Goal: Information Seeking & Learning: Learn about a topic

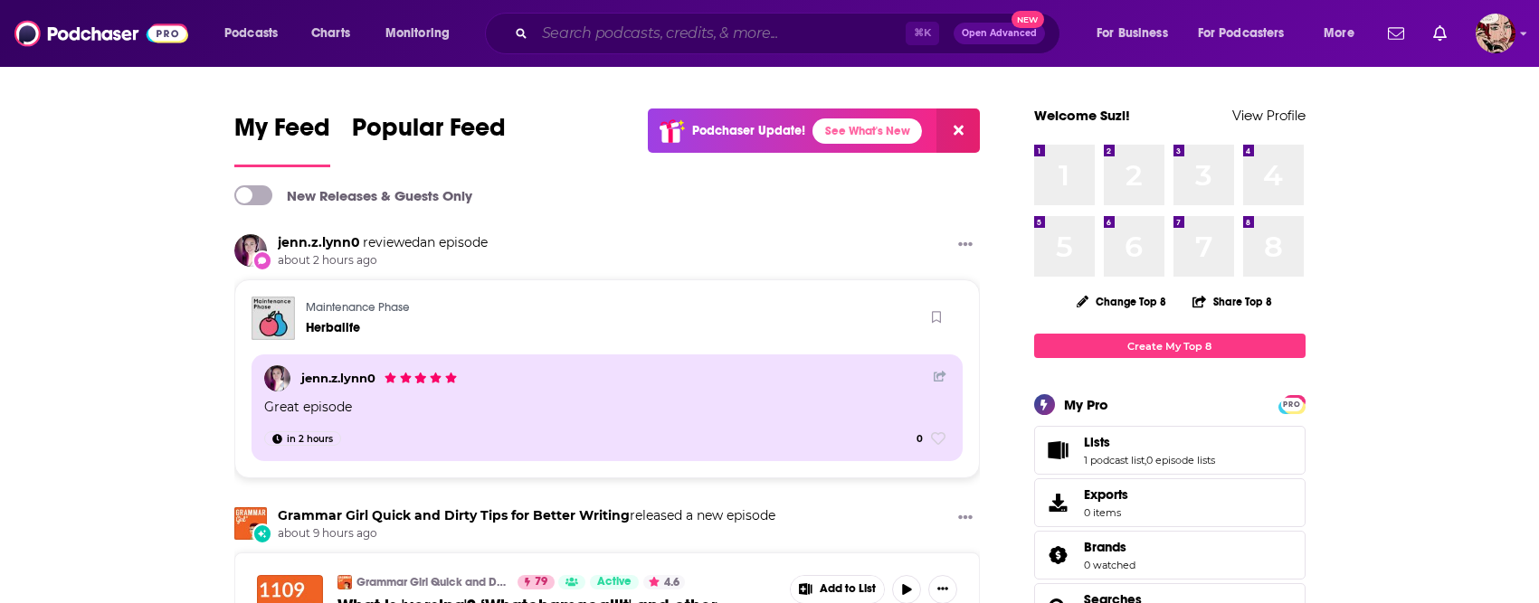
click at [621, 43] on input "Search podcasts, credits, & more..." at bounding box center [720, 33] width 371 height 29
click at [261, 40] on span "Podcasts" at bounding box center [250, 33] width 53 height 25
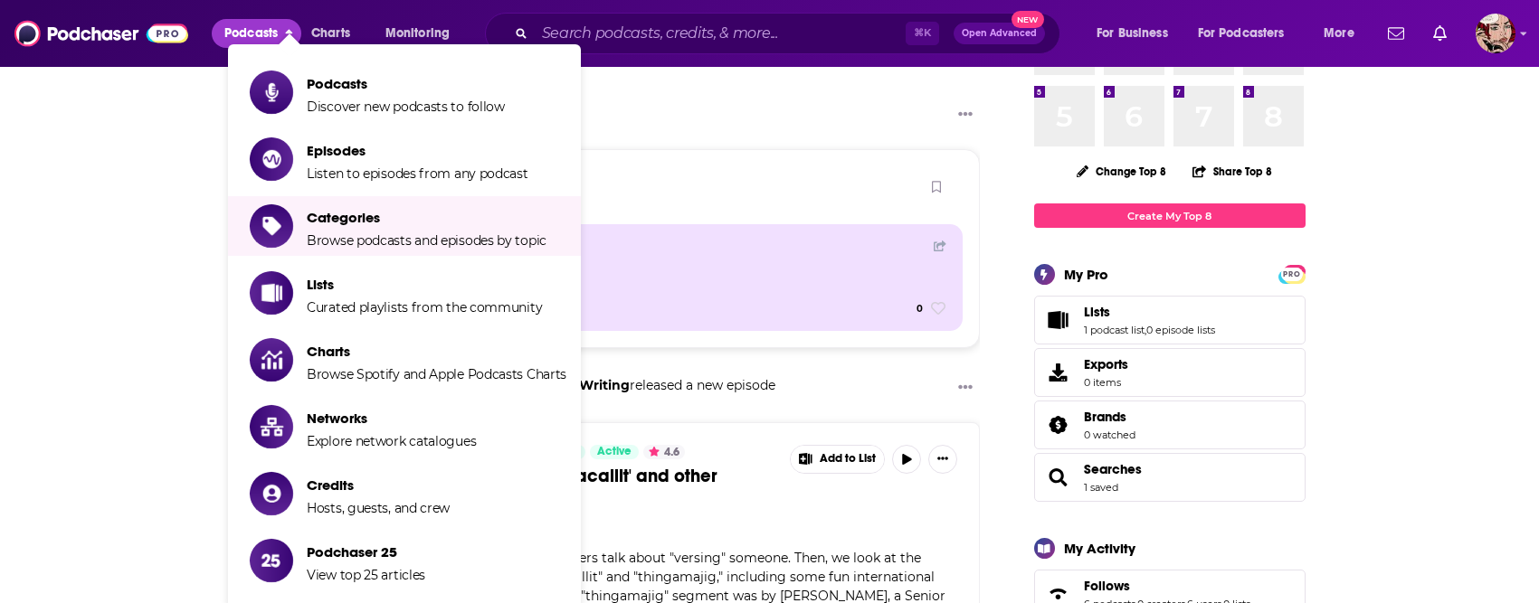
scroll to position [69, 0]
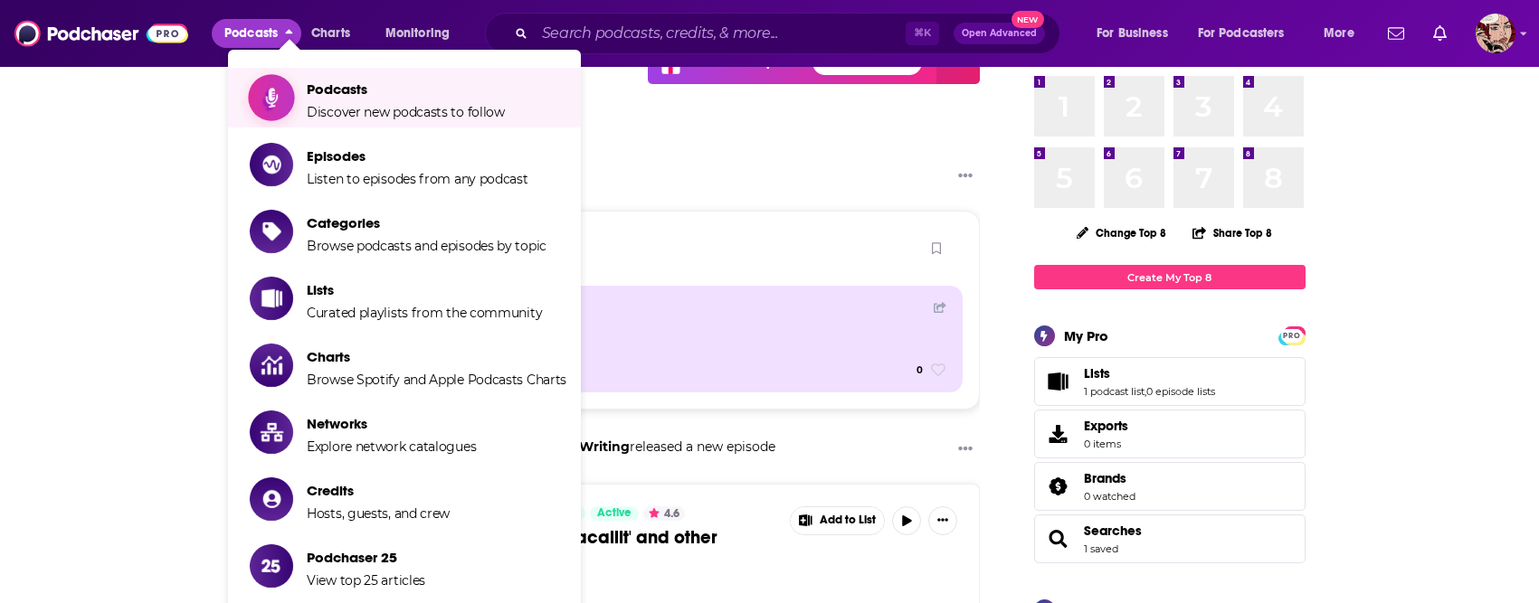
click at [394, 97] on span "Podcasts" at bounding box center [406, 89] width 198 height 17
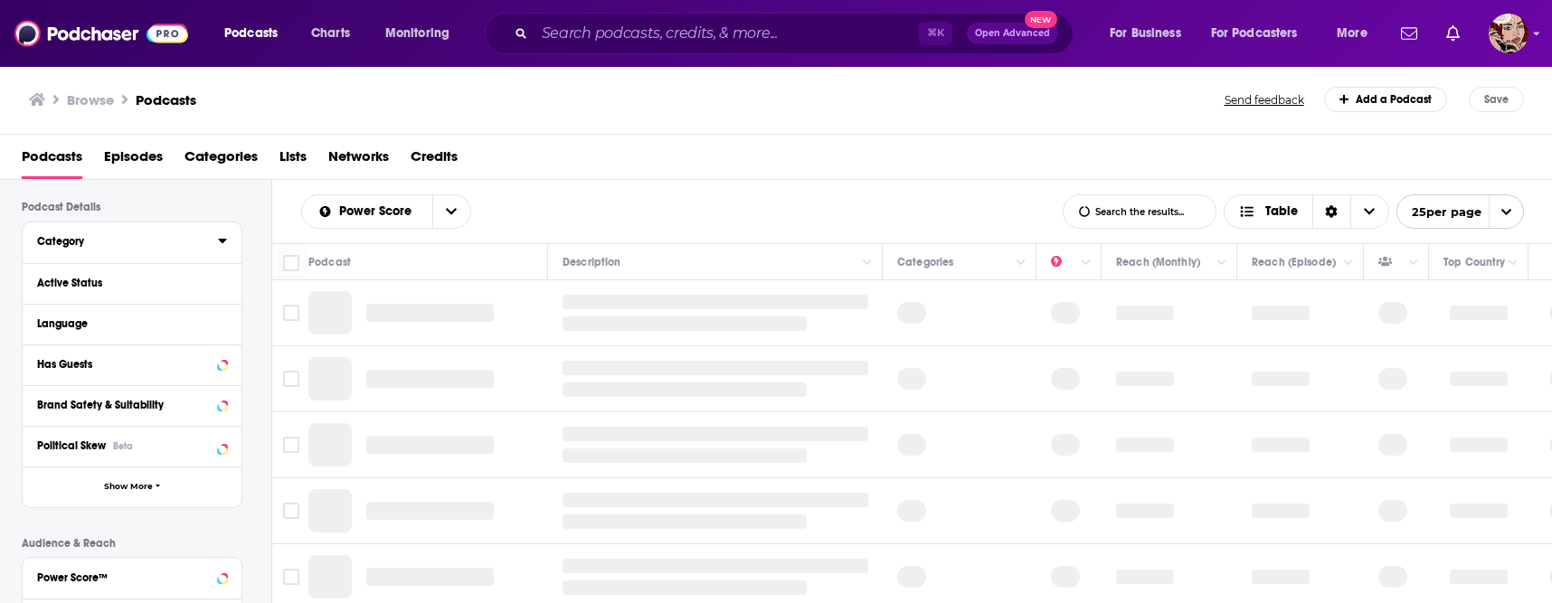
scroll to position [129, 0]
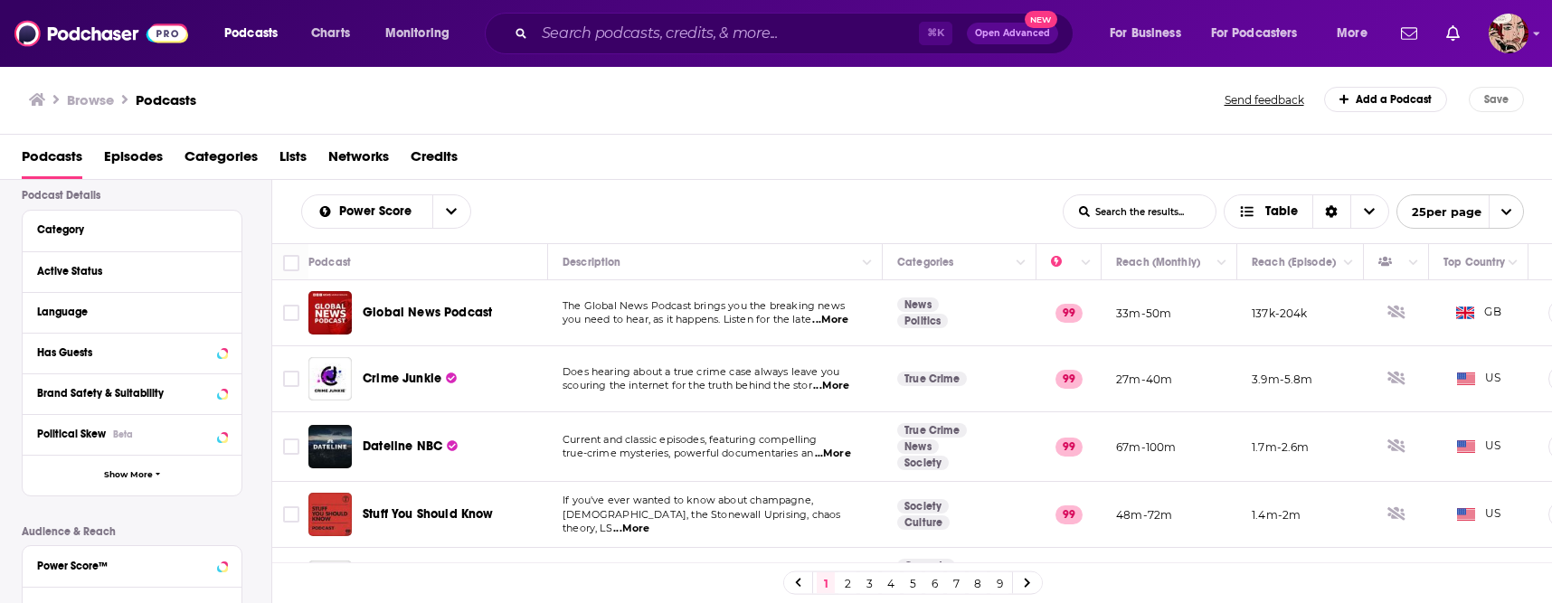
click at [355, 159] on span "Networks" at bounding box center [358, 160] width 61 height 37
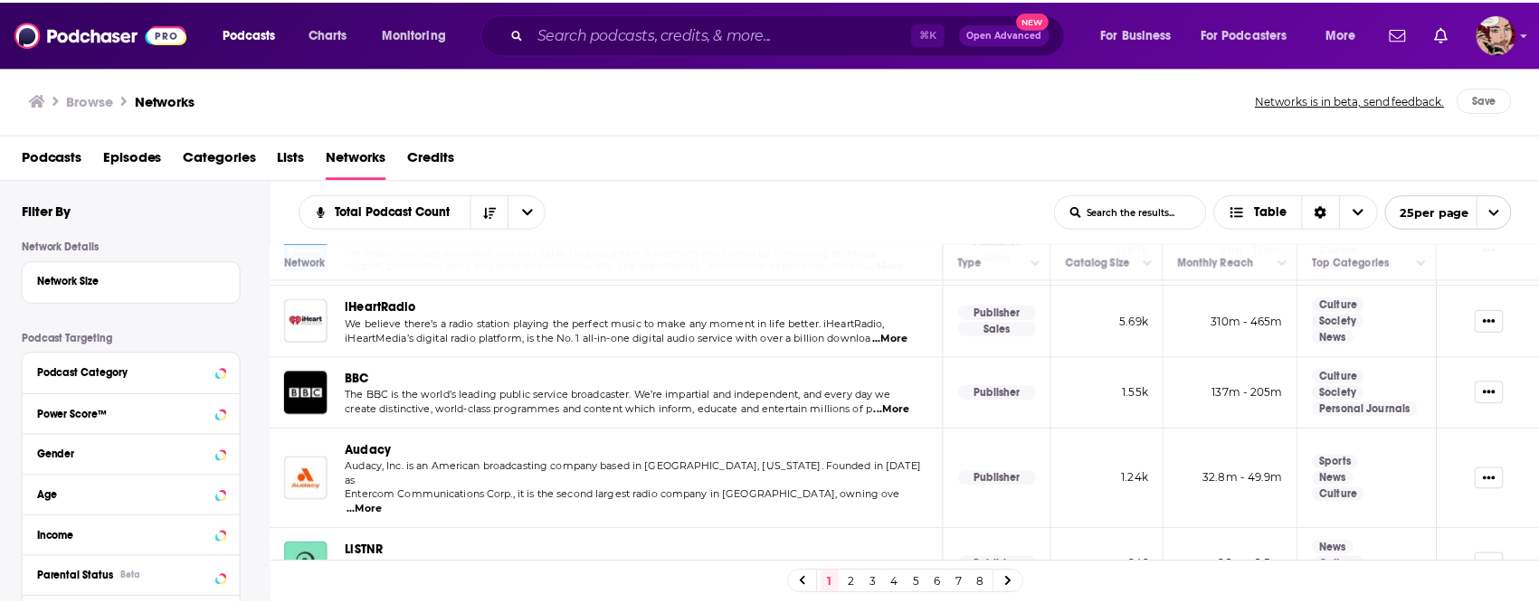
scroll to position [139, 0]
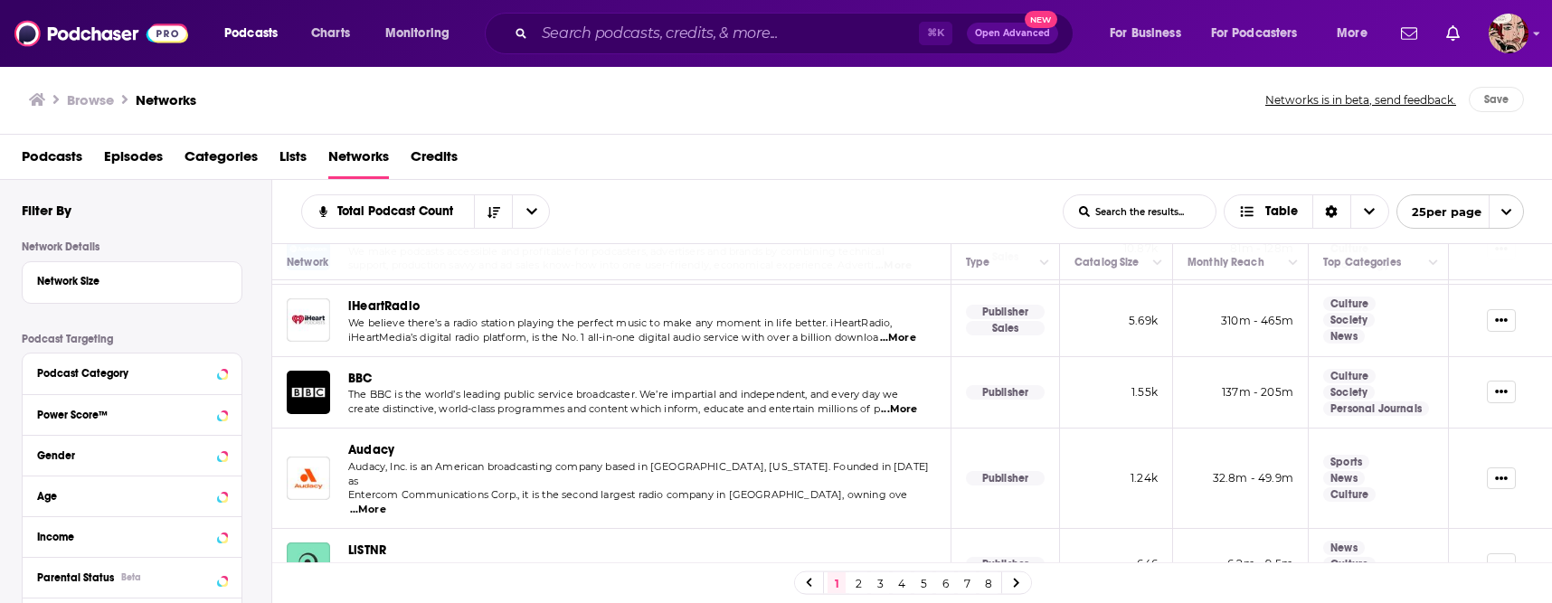
click at [365, 376] on span "BBC" at bounding box center [360, 378] width 24 height 15
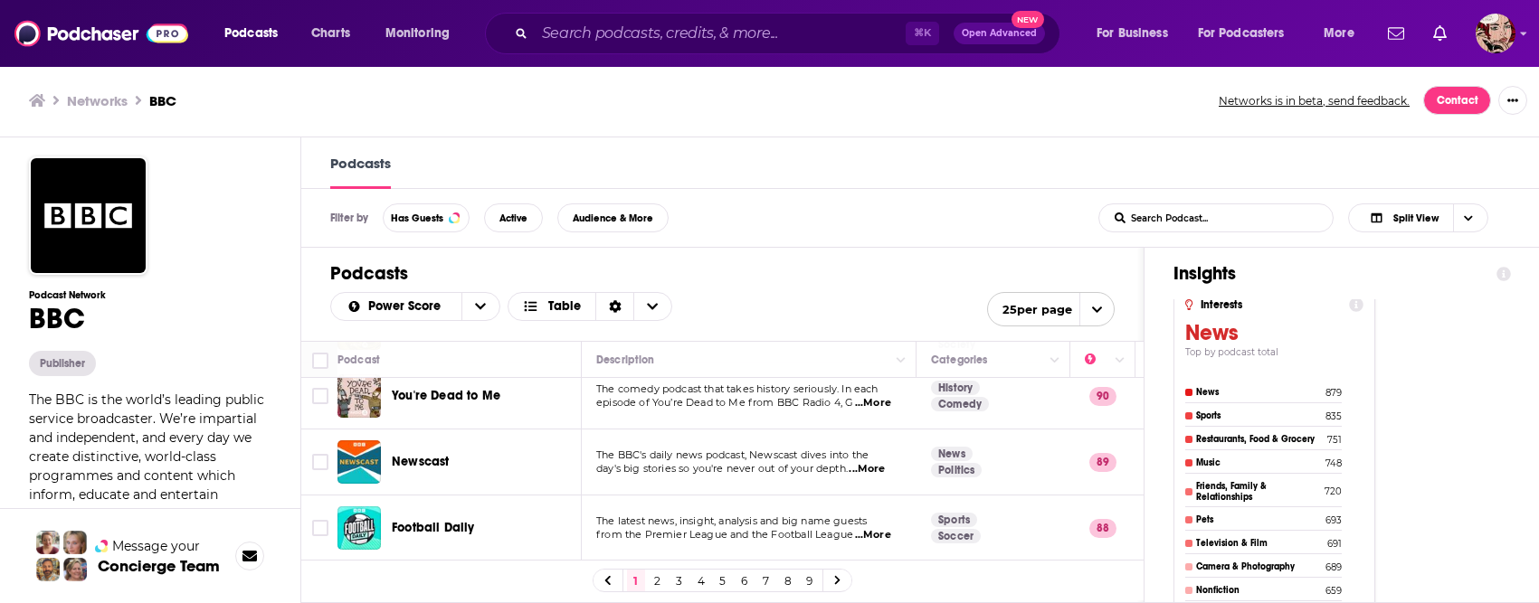
scroll to position [295, 0]
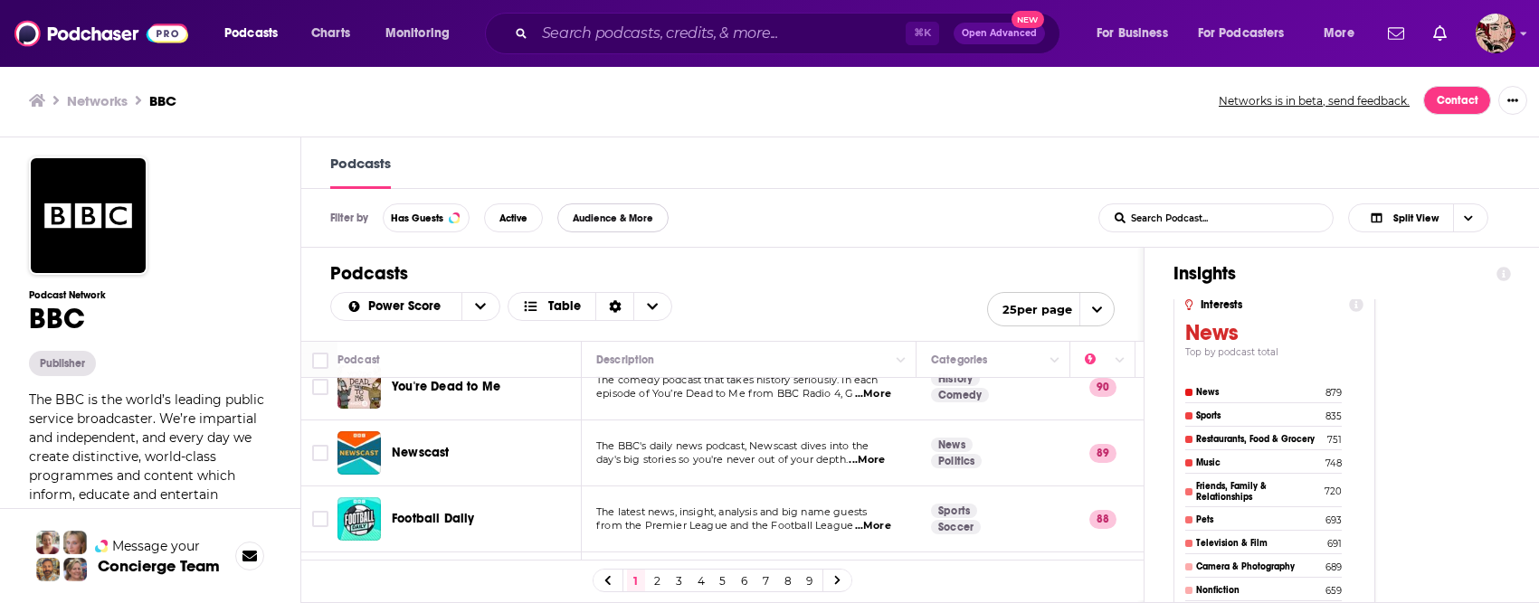
click at [624, 214] on span "Audience & More" at bounding box center [613, 218] width 81 height 10
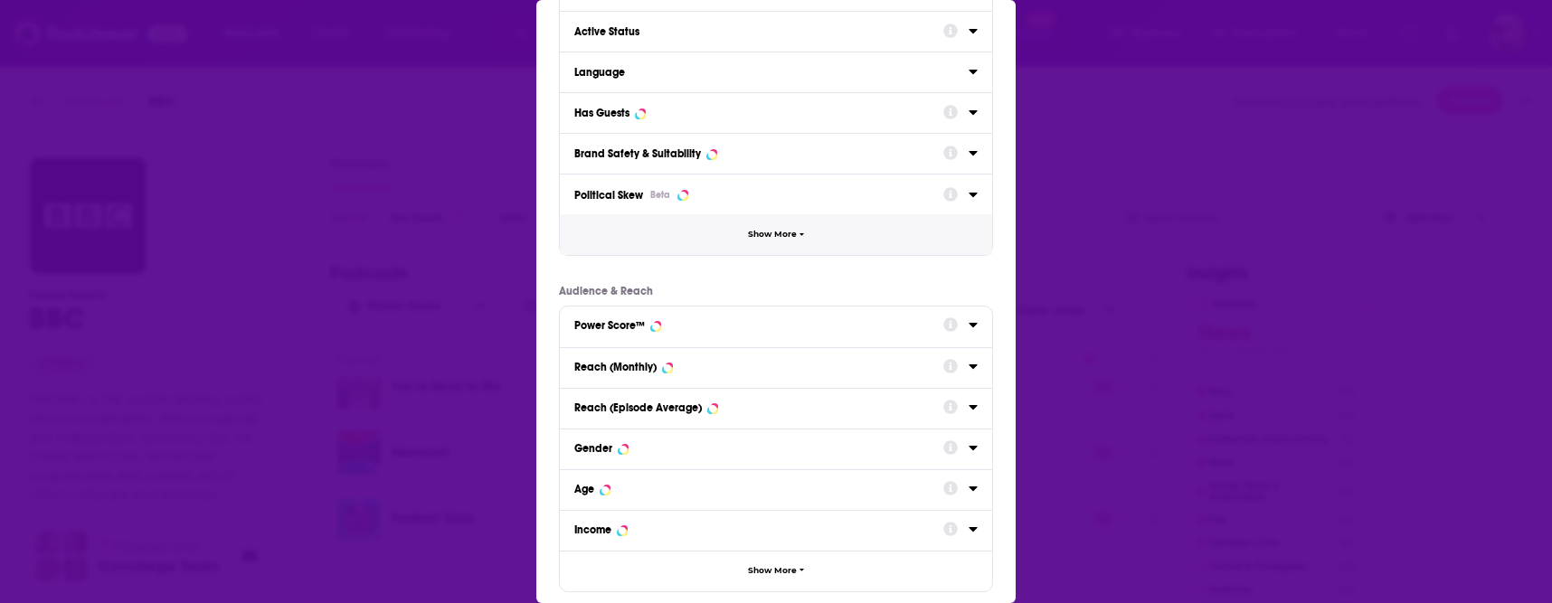
scroll to position [117, 0]
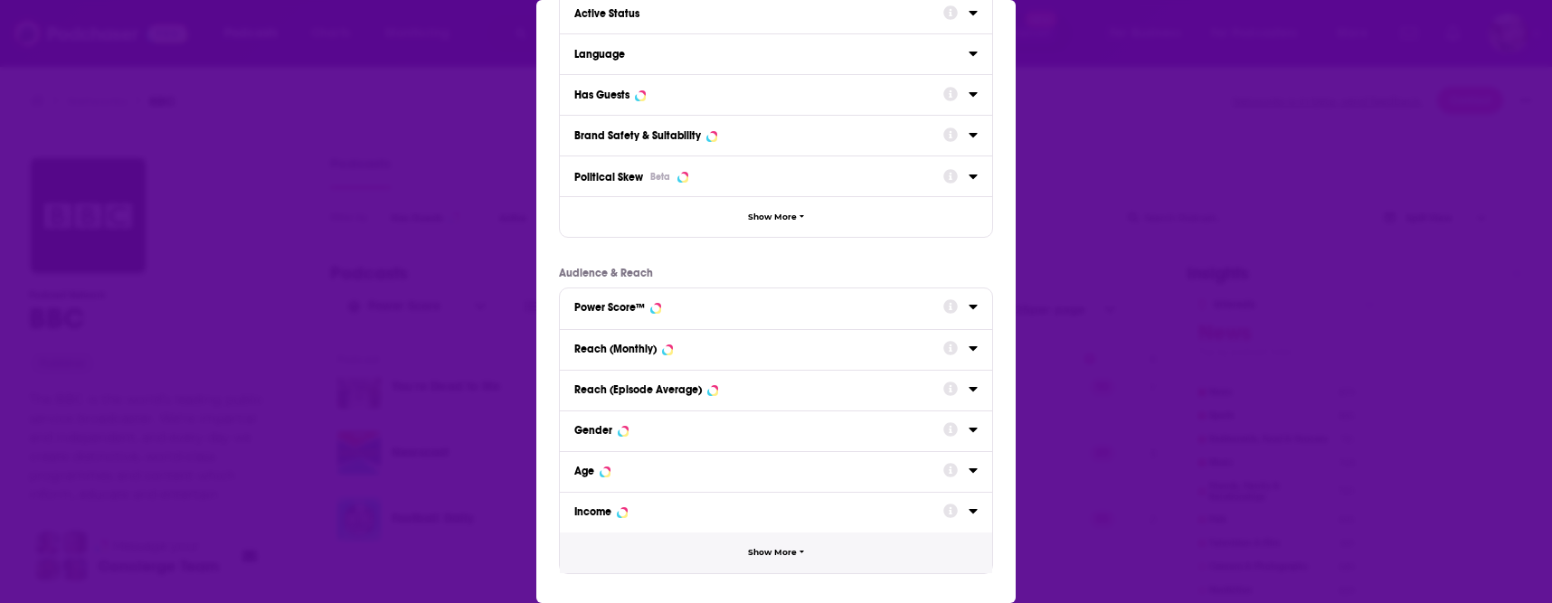
click at [772, 563] on button "Show More" at bounding box center [776, 553] width 432 height 41
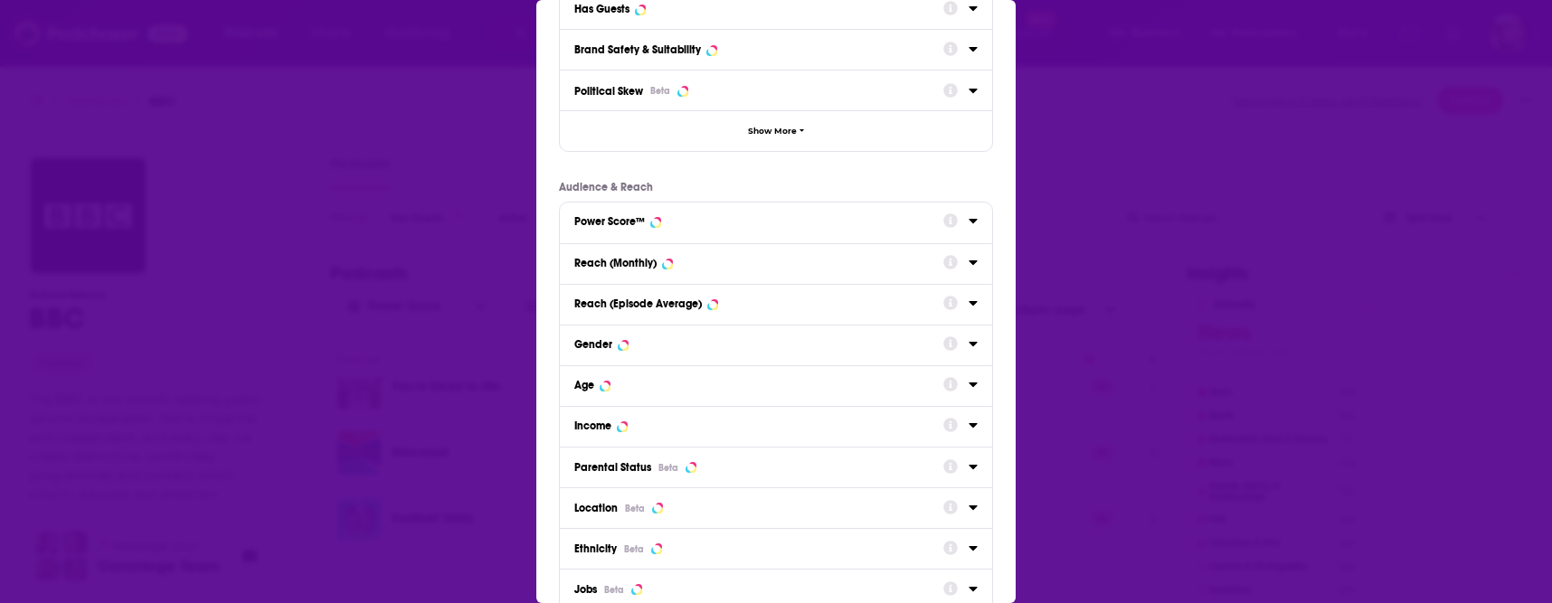
scroll to position [206, 0]
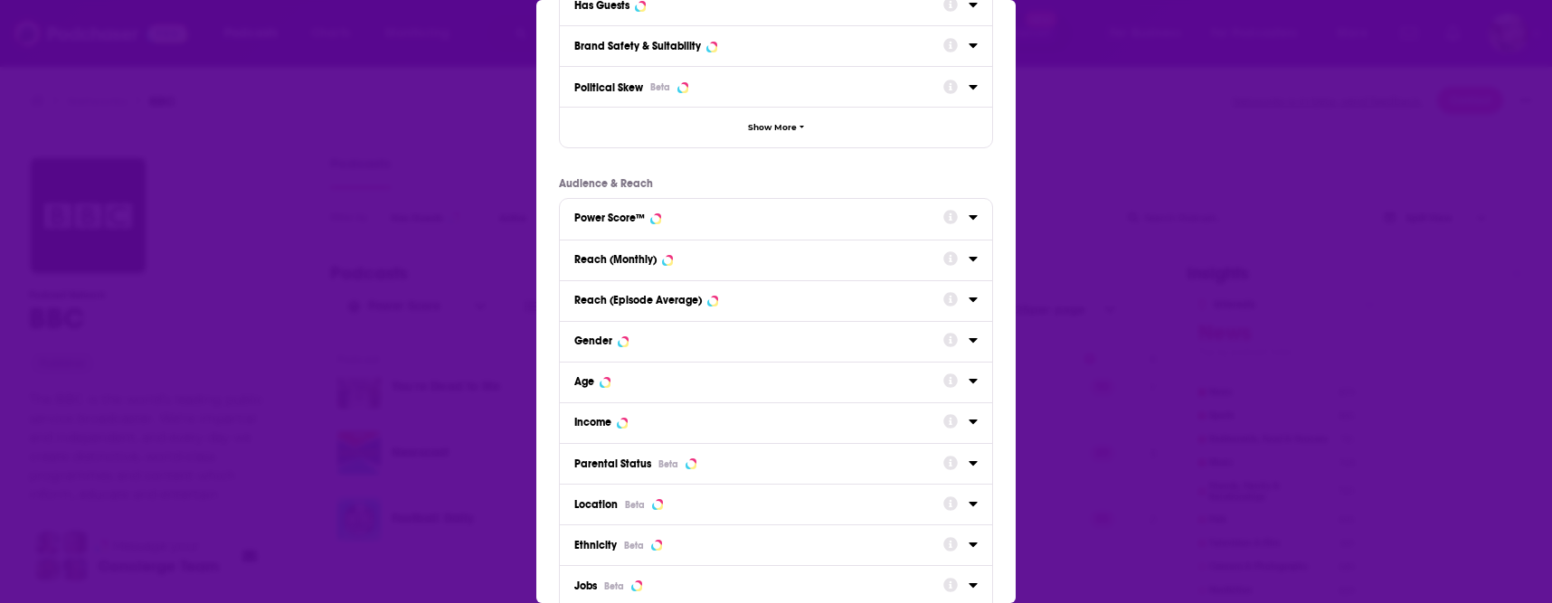
click at [750, 500] on div "Location Beta" at bounding box center [752, 505] width 357 height 14
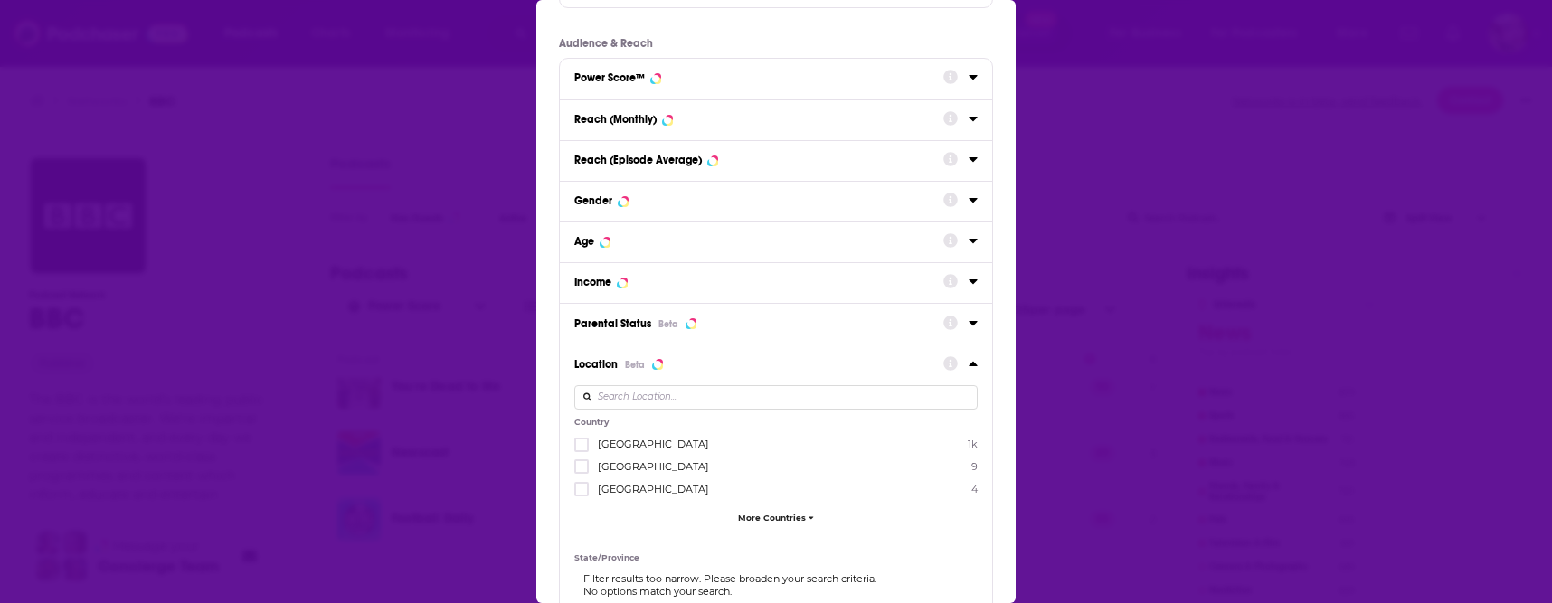
scroll to position [356, 0]
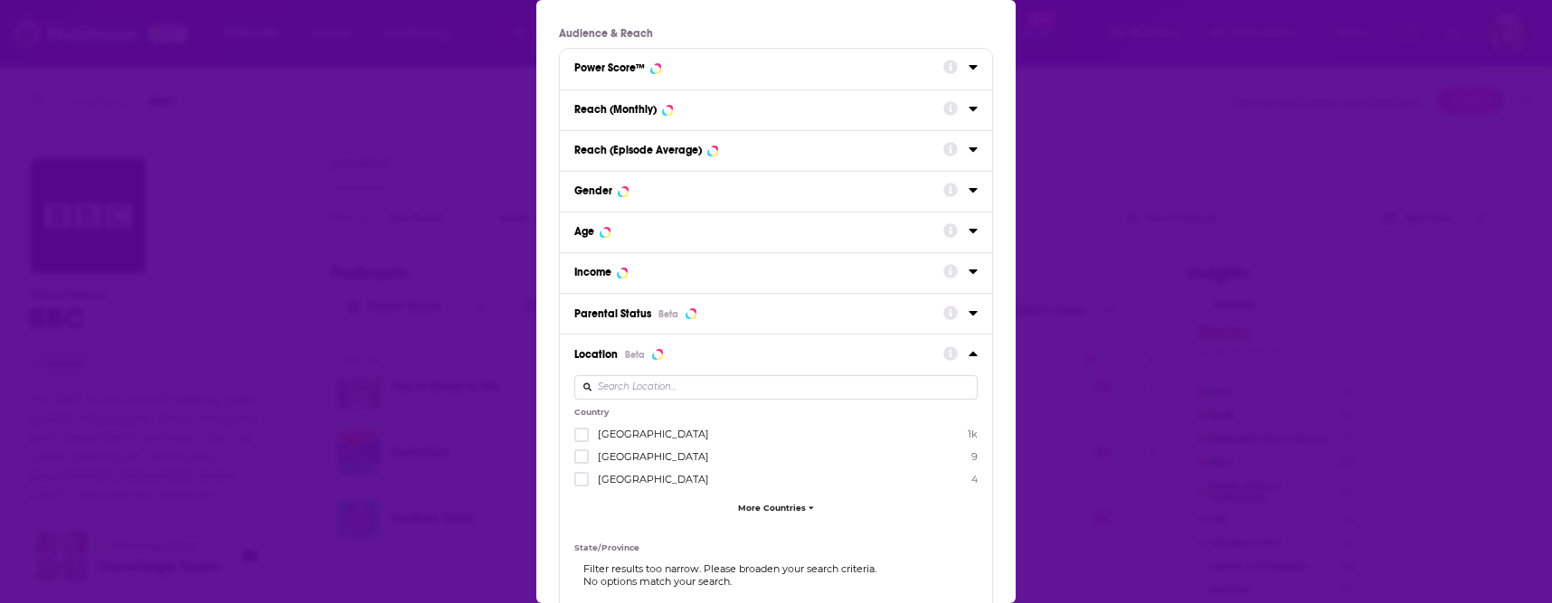
click at [769, 504] on span "More Countries" at bounding box center [772, 508] width 68 height 10
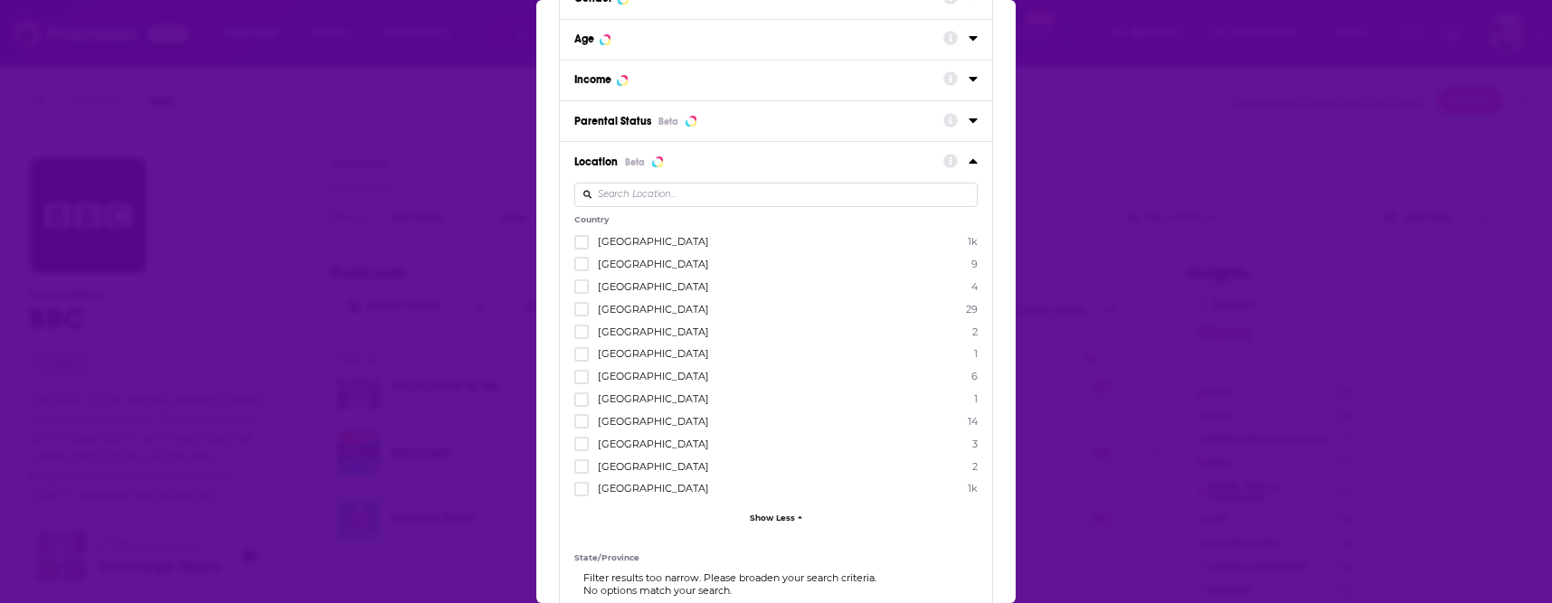
scroll to position [552, 0]
click at [1125, 295] on div "Filters Podcast Details Category Active Status Language Has Guests Brand Safety…" at bounding box center [776, 301] width 1552 height 603
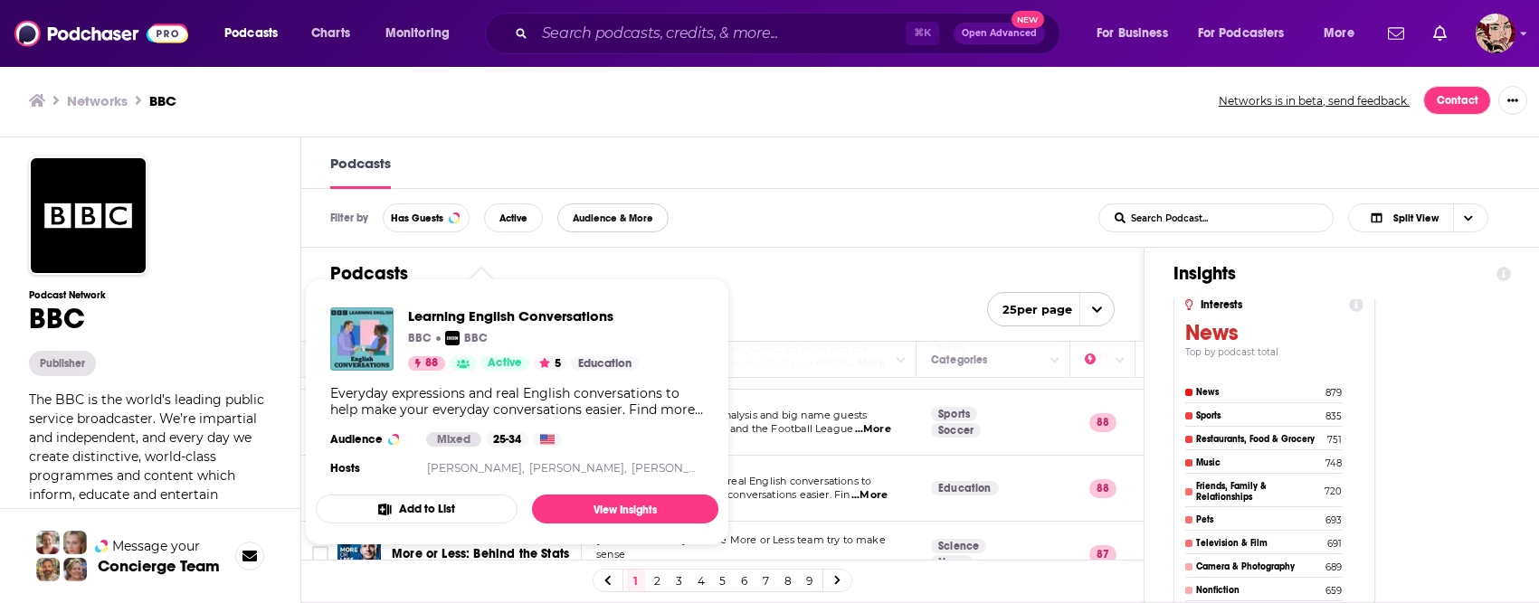
scroll to position [397, 0]
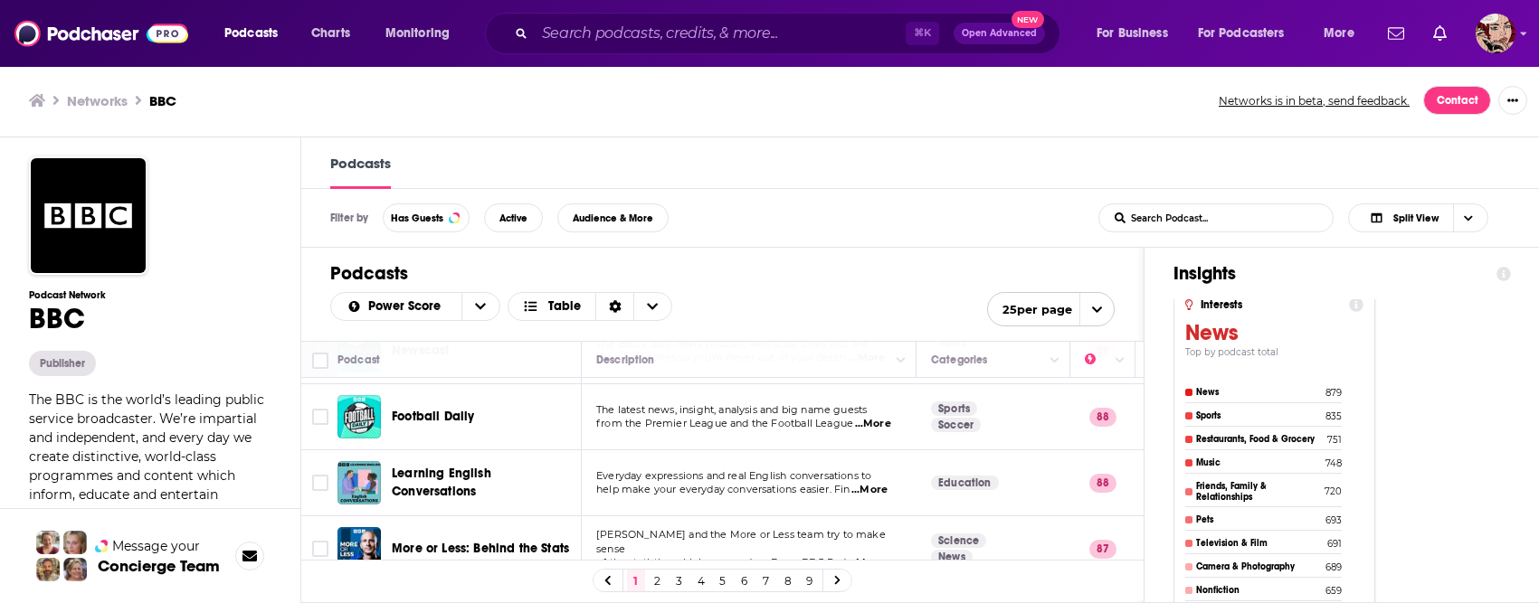
click at [819, 260] on div "Podcasts Power Score Table 25 per page" at bounding box center [722, 294] width 842 height 93
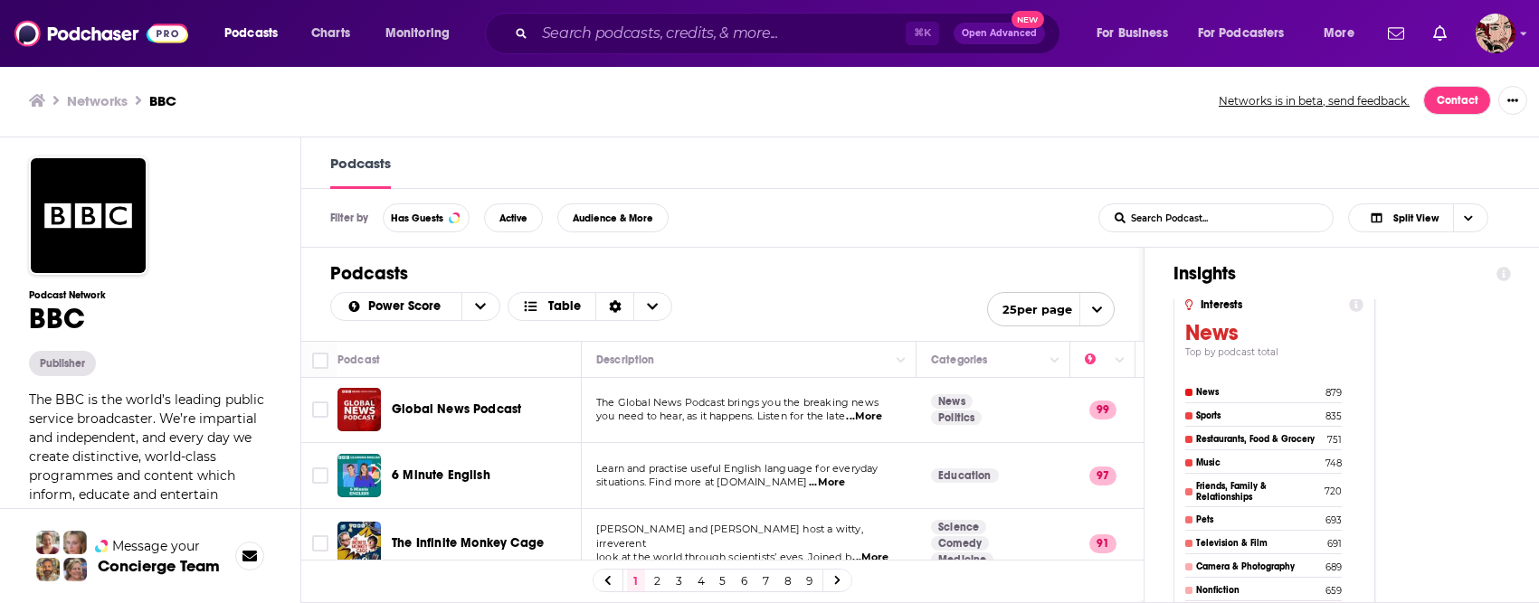
scroll to position [0, 0]
click at [819, 283] on h1 "Podcasts" at bounding box center [722, 273] width 784 height 23
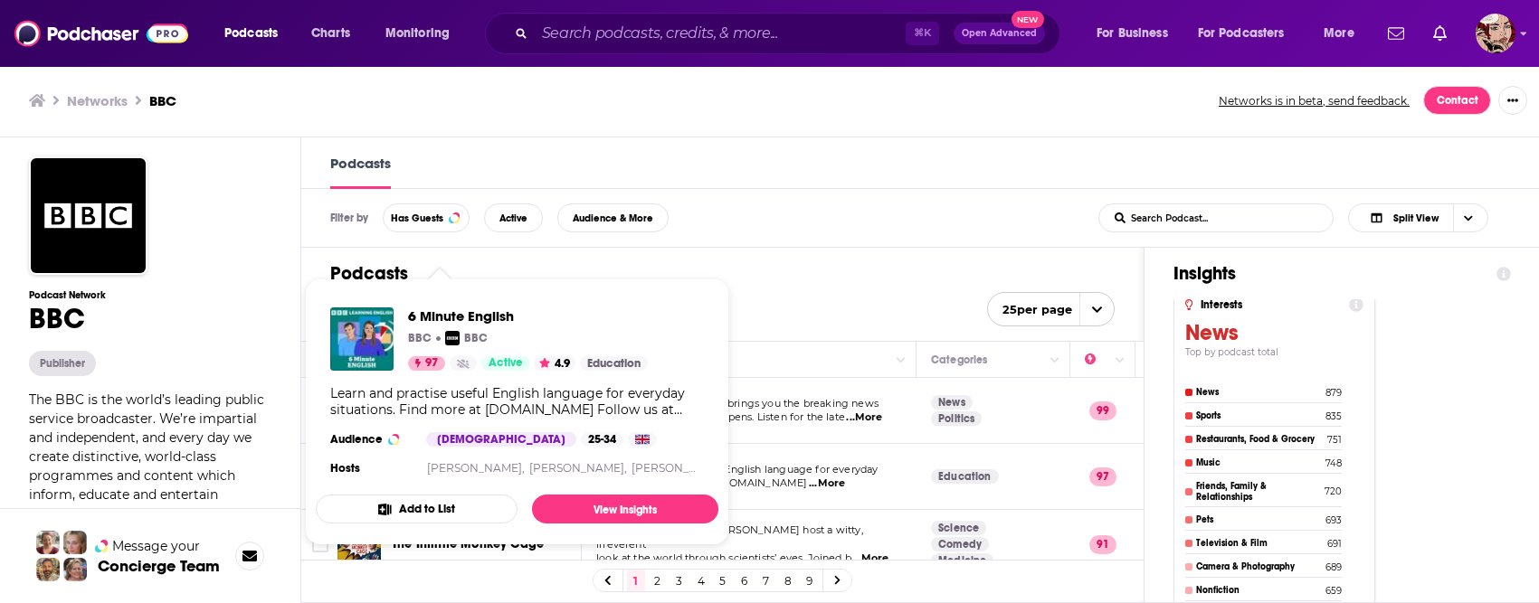
click at [752, 255] on div "Podcasts Power Score Table 25 per page" at bounding box center [722, 294] width 842 height 93
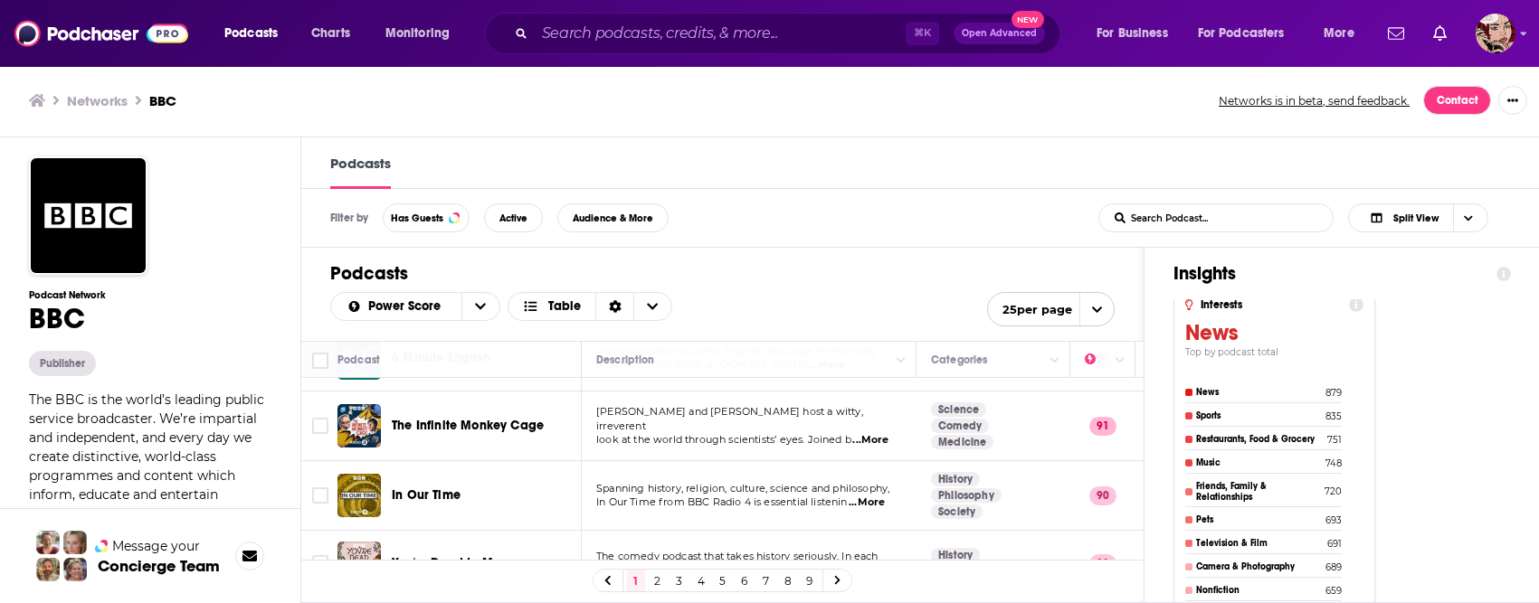
scroll to position [121, 0]
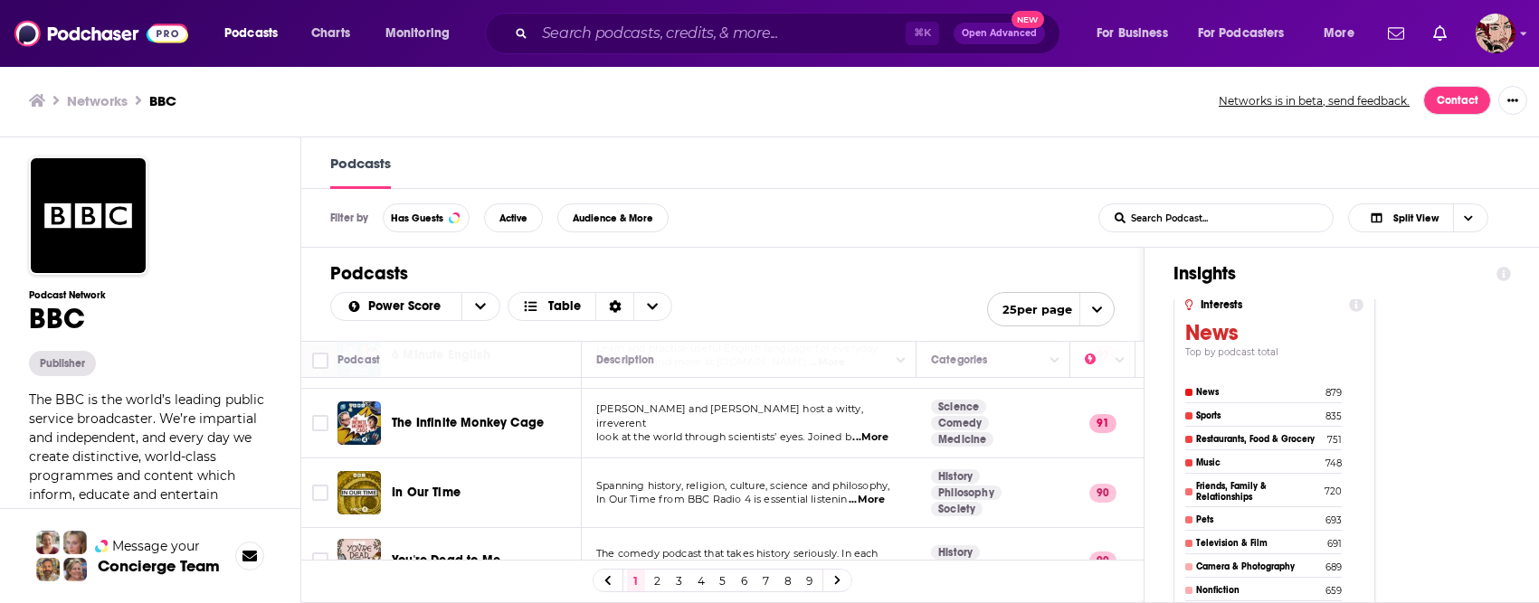
click at [873, 255] on div "Podcasts Power Score Table 25 per page" at bounding box center [722, 294] width 842 height 93
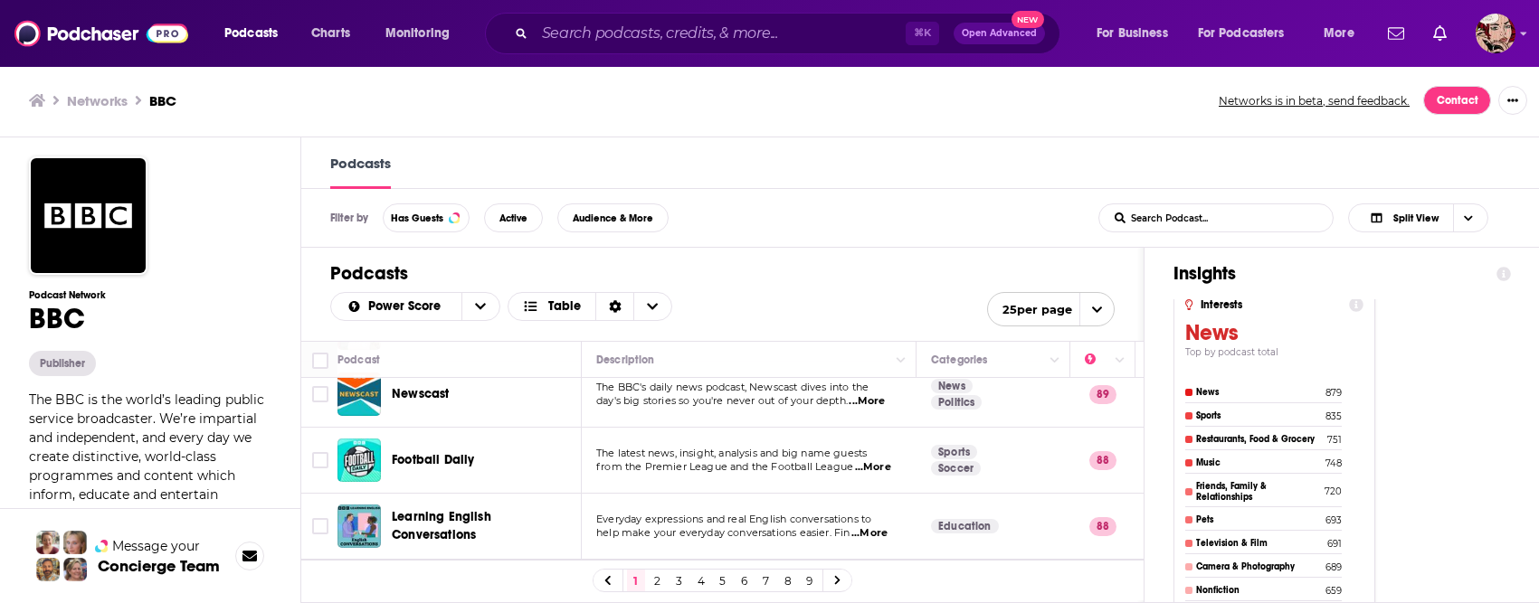
scroll to position [339, 0]
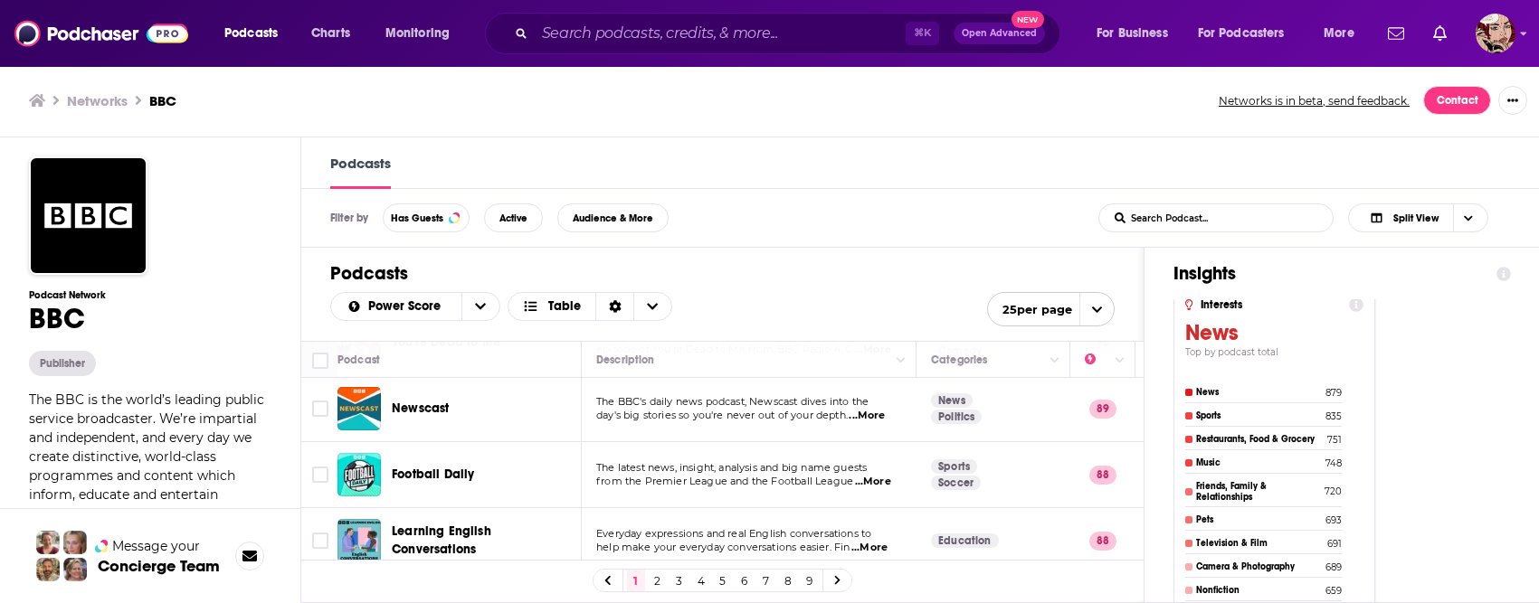
click at [440, 403] on span "Newscast" at bounding box center [420, 408] width 57 height 15
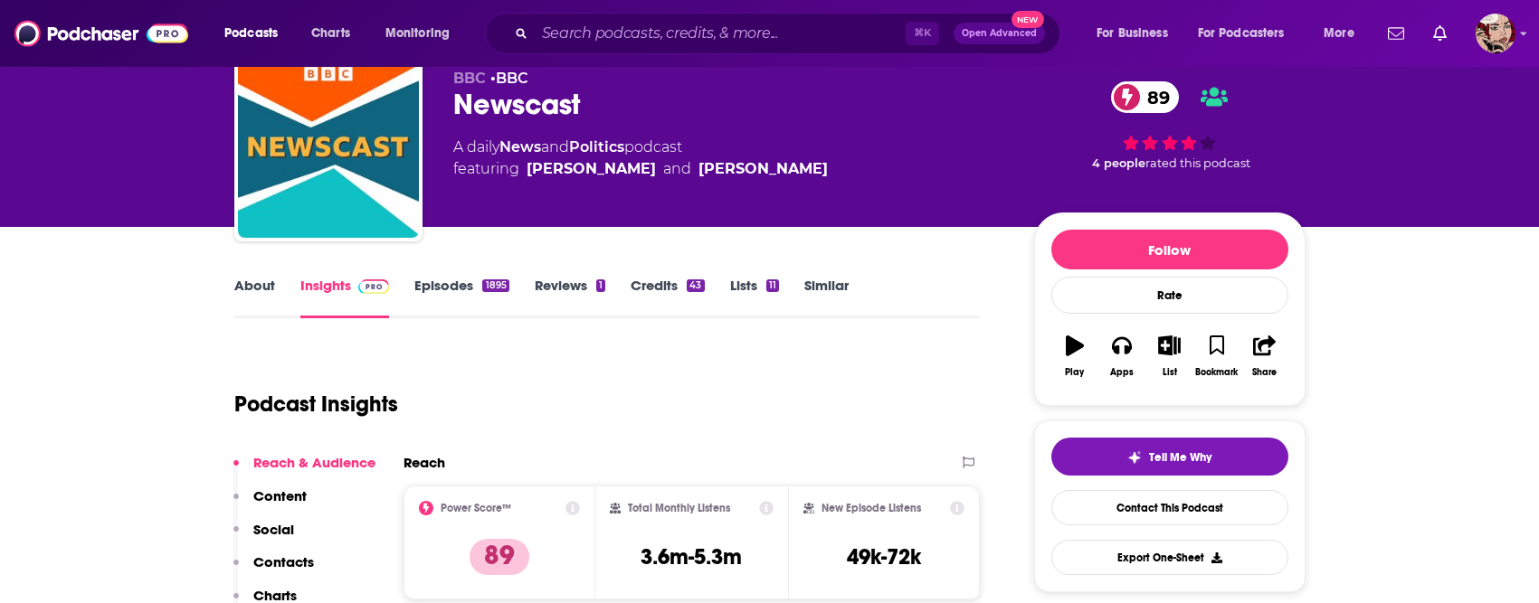
scroll to position [159, 0]
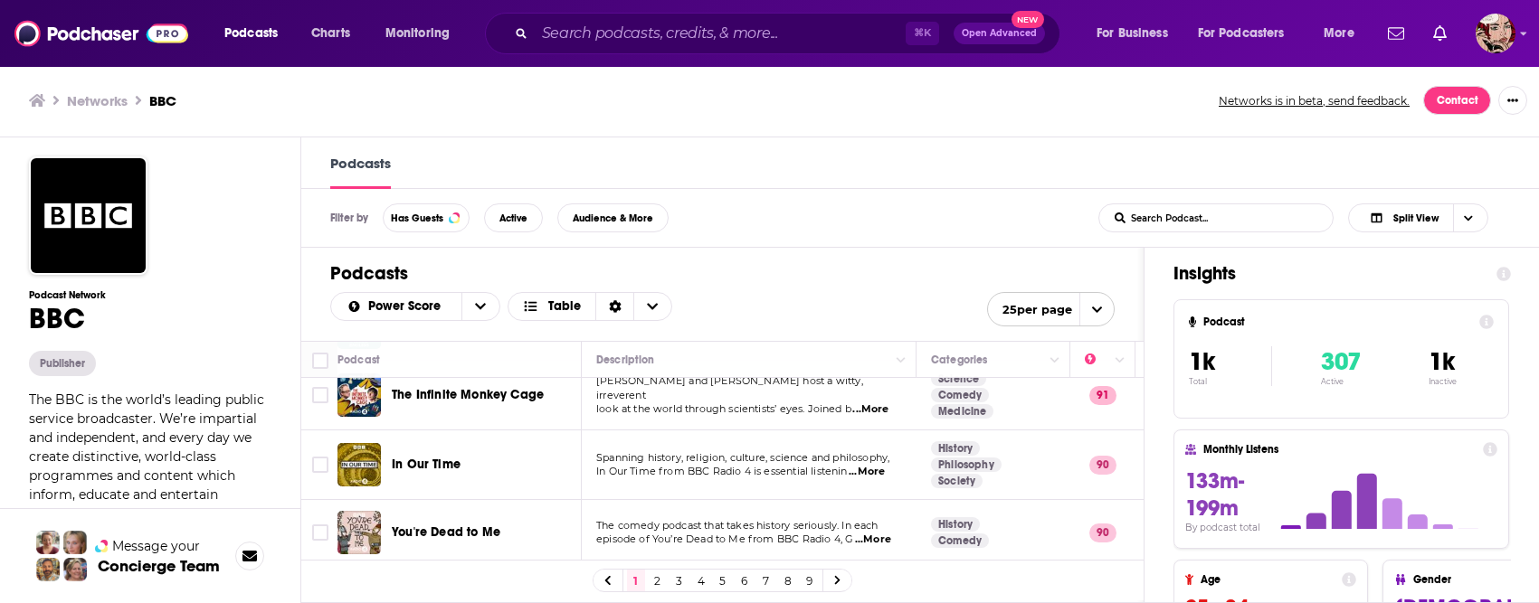
scroll to position [159, 0]
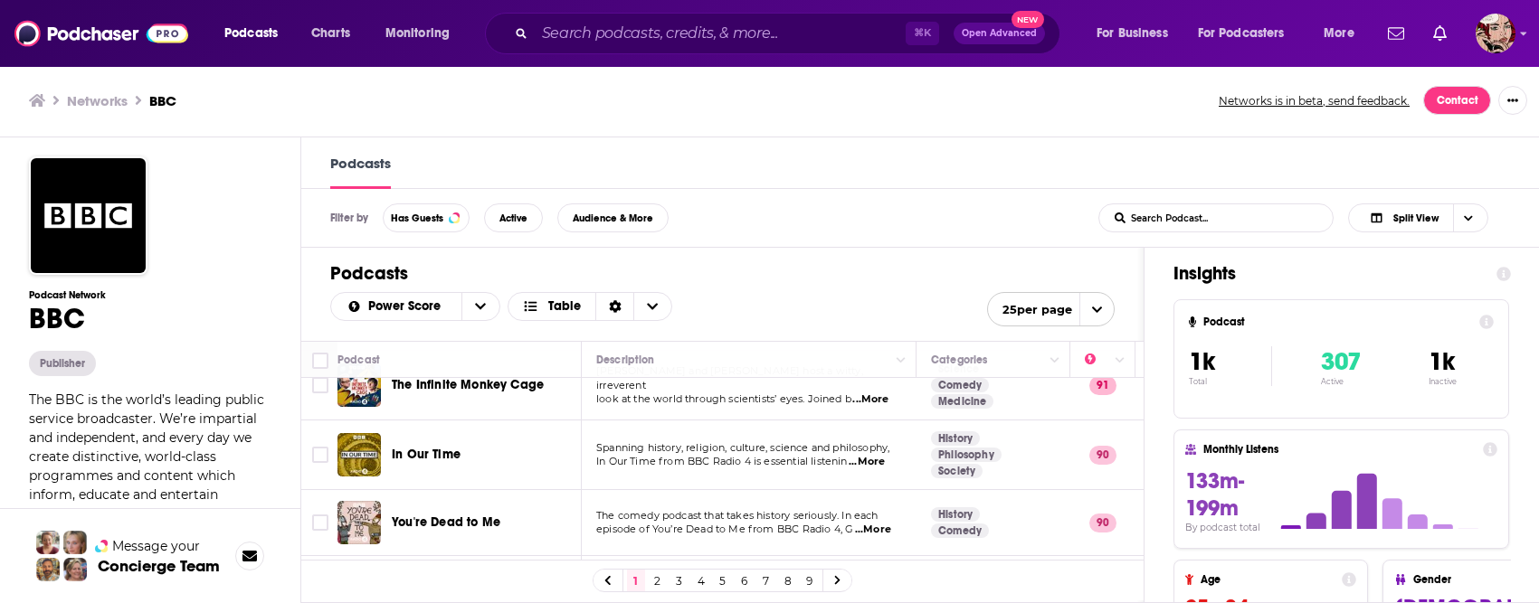
click at [451, 519] on span "You're Dead to Me" at bounding box center [446, 522] width 109 height 15
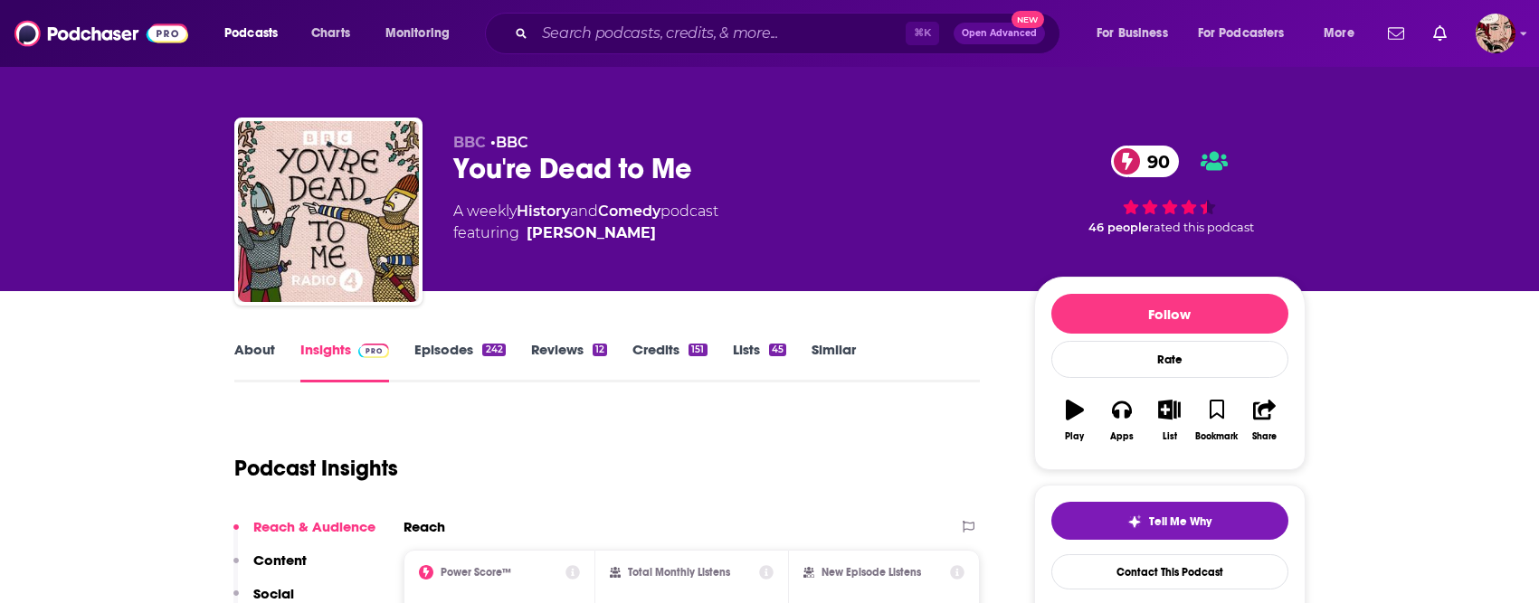
scroll to position [167, 0]
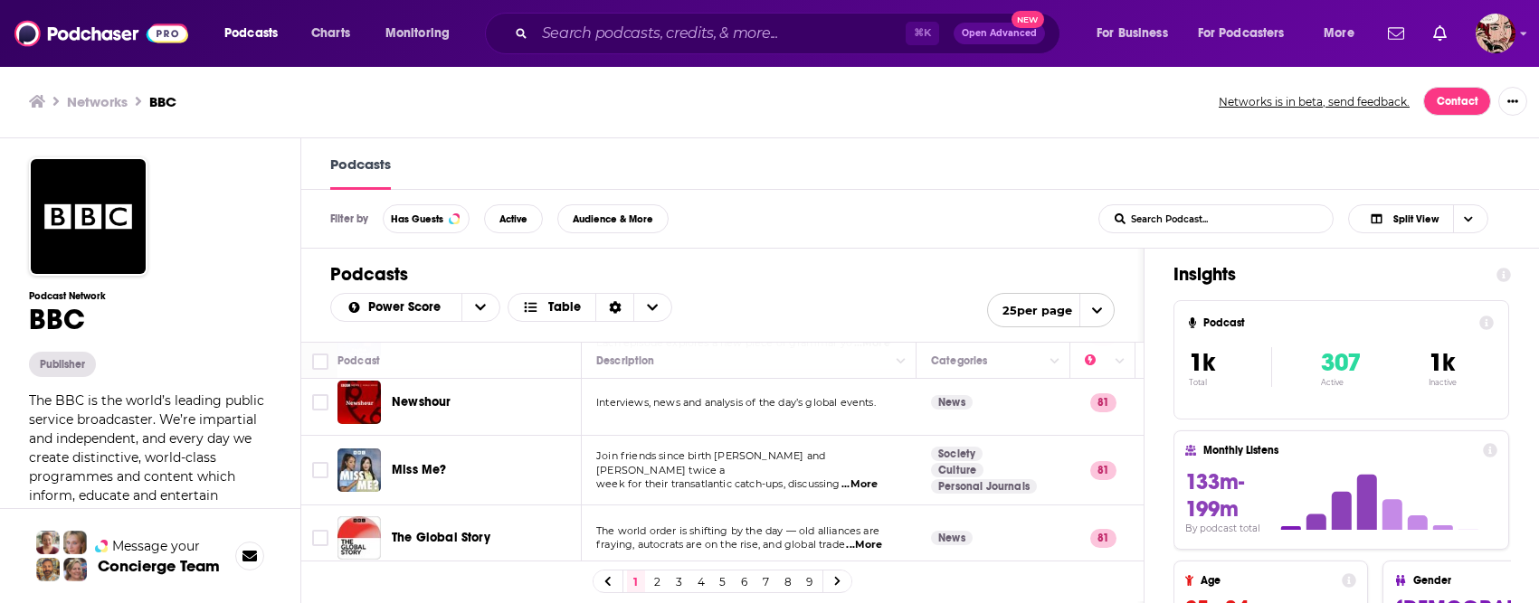
scroll to position [1, 0]
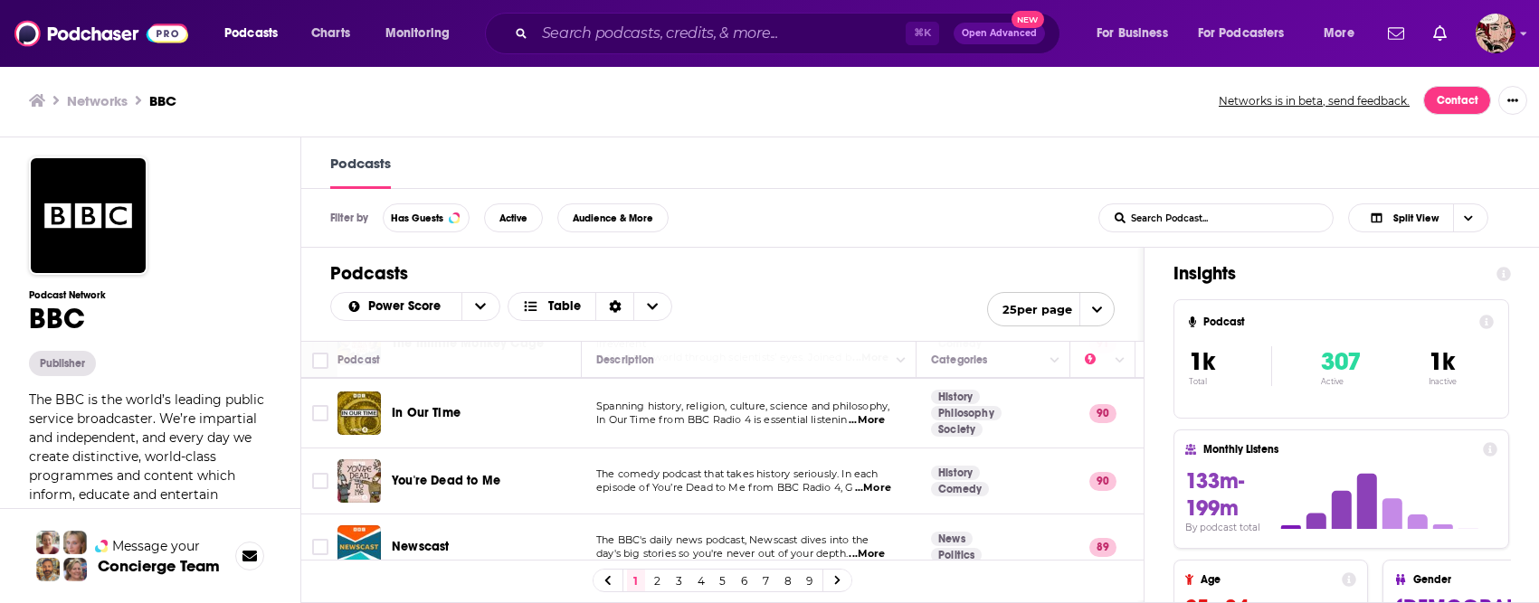
scroll to position [204, 0]
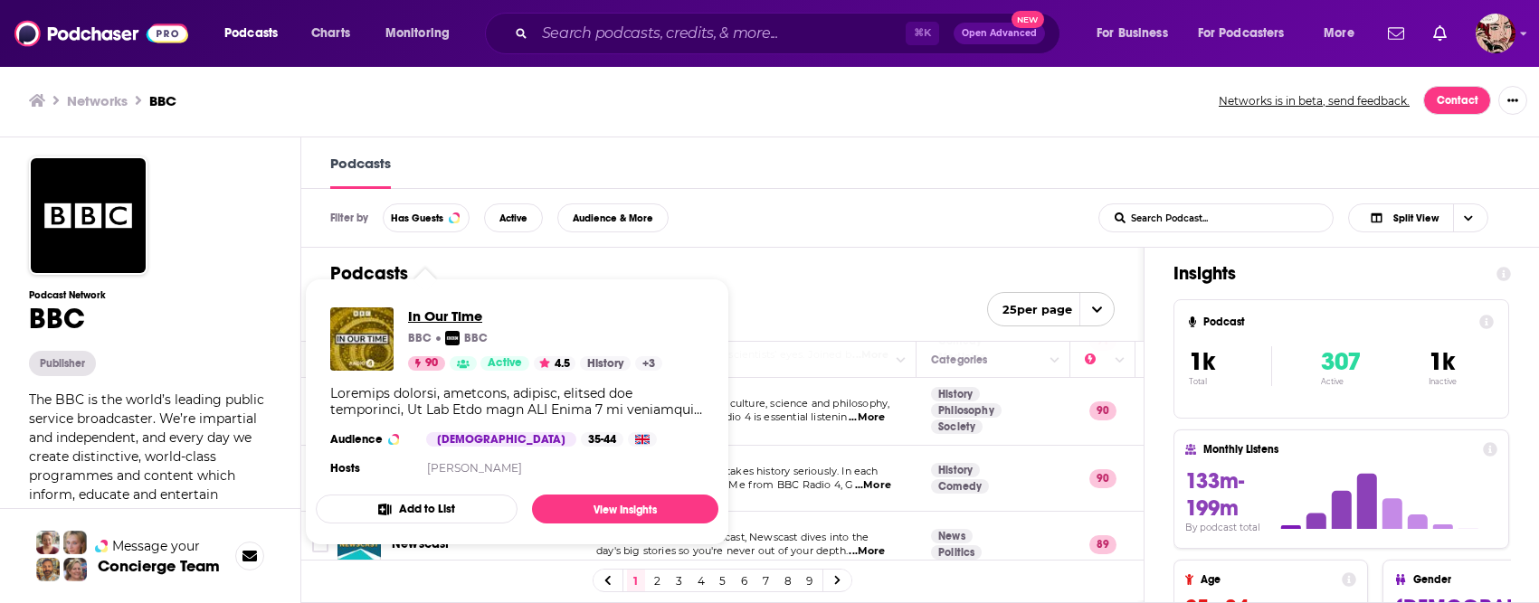
click at [442, 316] on span "In Our Time" at bounding box center [535, 316] width 254 height 17
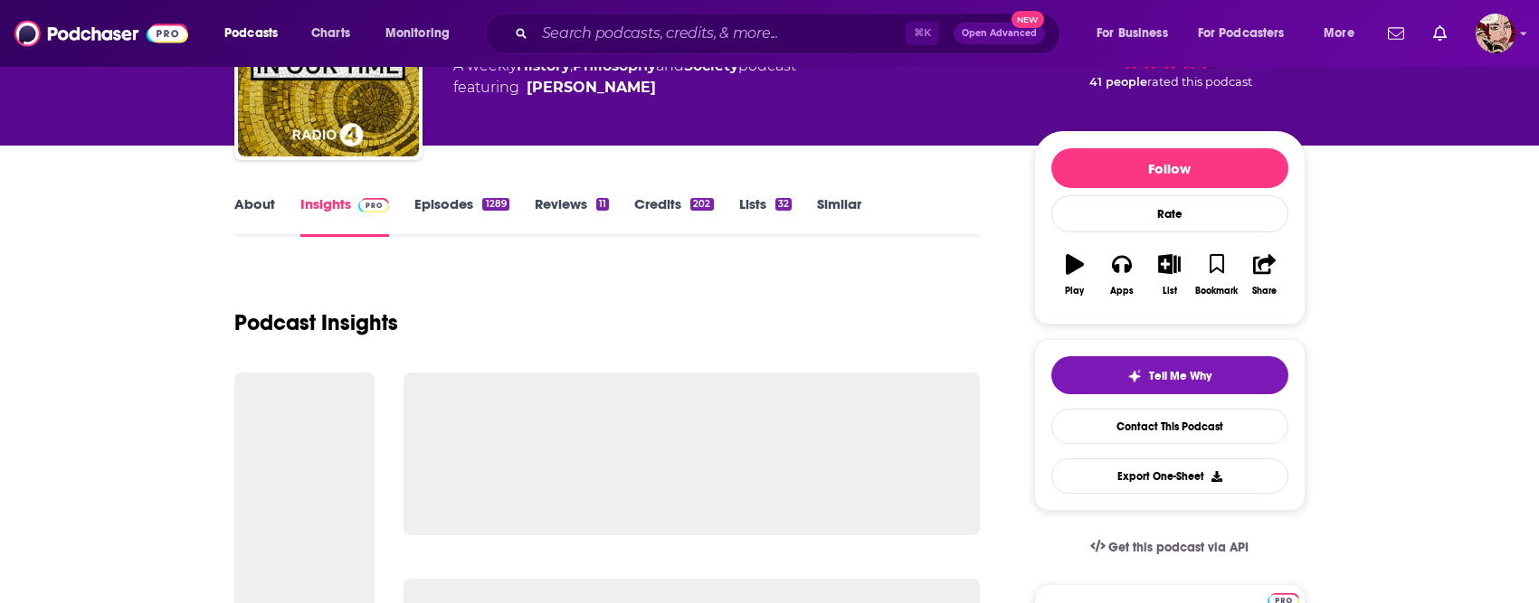
scroll to position [163, 0]
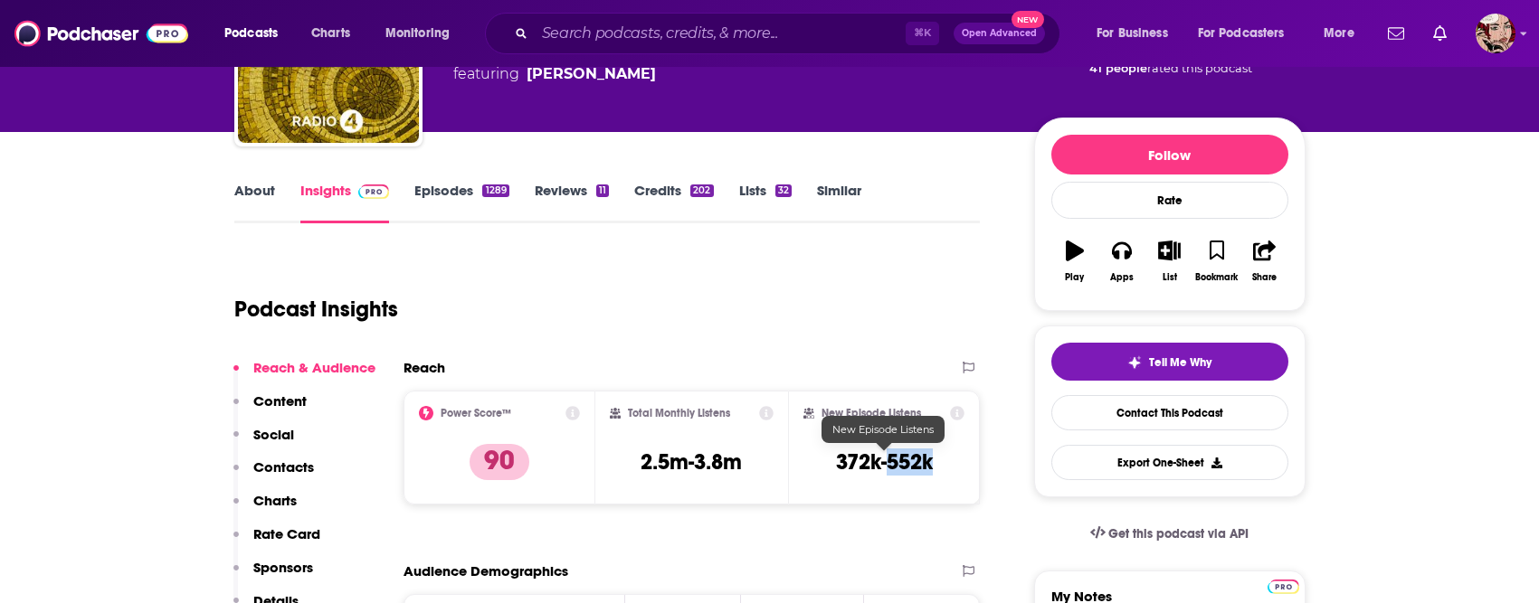
drag, startPoint x: 937, startPoint y: 458, endPoint x: 889, endPoint y: 459, distance: 48.0
click at [889, 459] on div "New Episode Listens 372k-552k" at bounding box center [884, 447] width 162 height 83
copy h3 "552k"
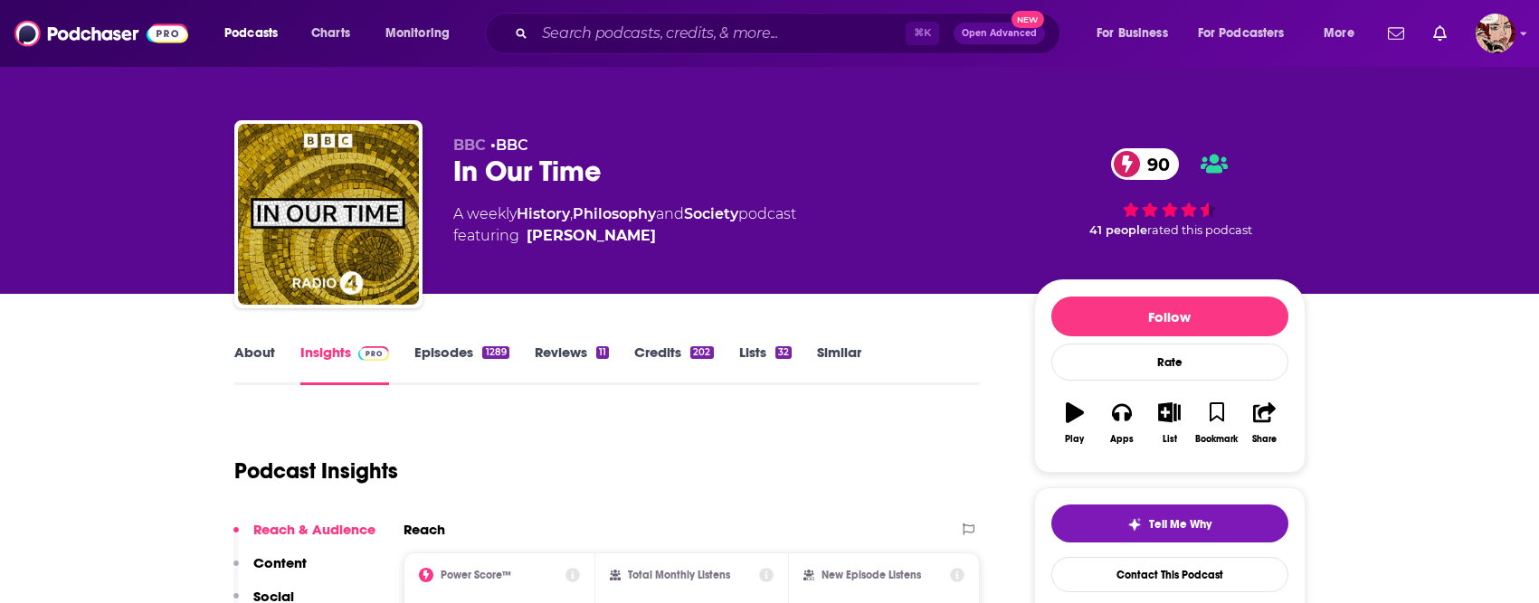
scroll to position [0, 0]
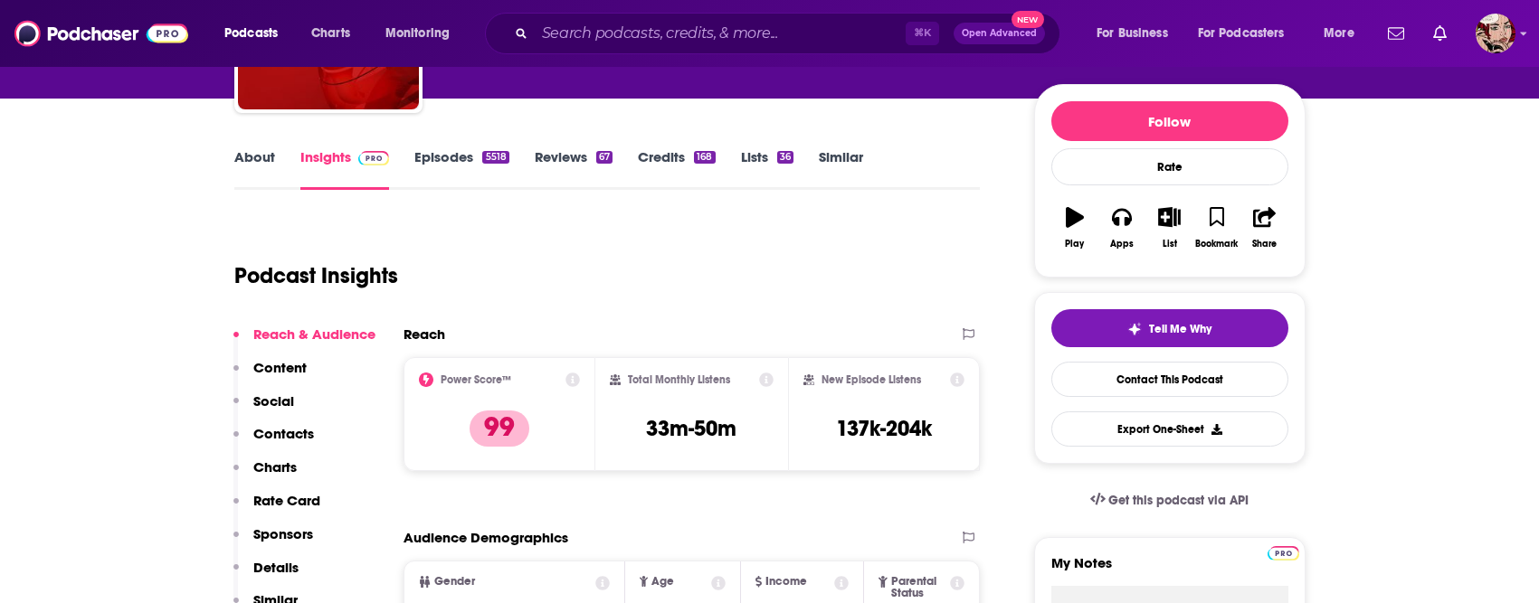
scroll to position [204, 0]
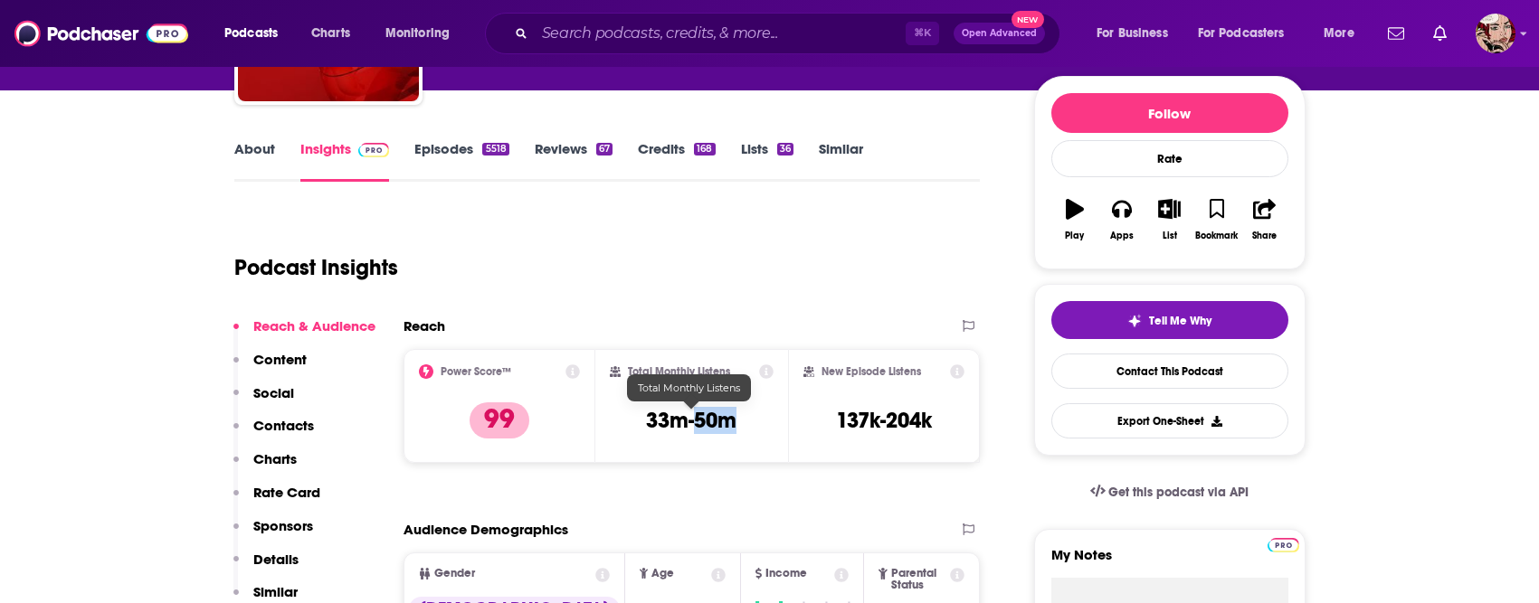
drag, startPoint x: 739, startPoint y: 422, endPoint x: 700, endPoint y: 422, distance: 38.9
click at [700, 422] on div "Total Monthly Listens 33m-50m" at bounding box center [692, 406] width 164 height 83
copy h3 "50m"
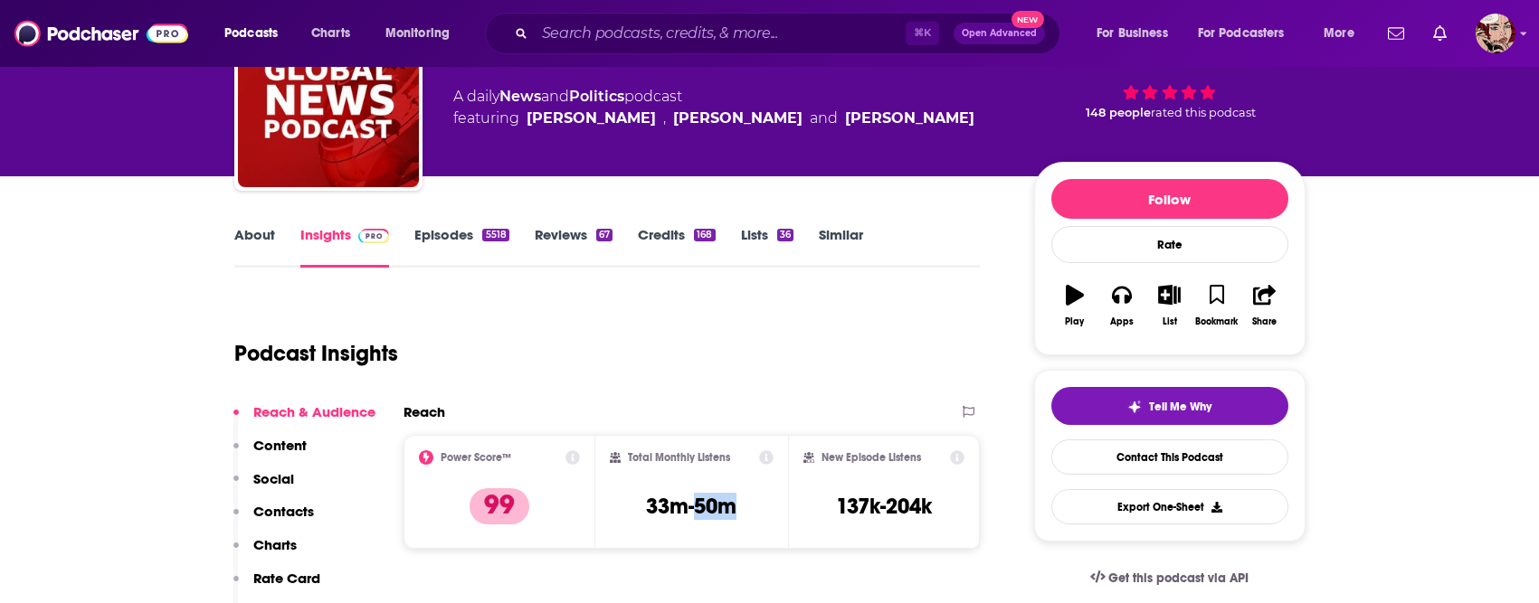
scroll to position [137, 0]
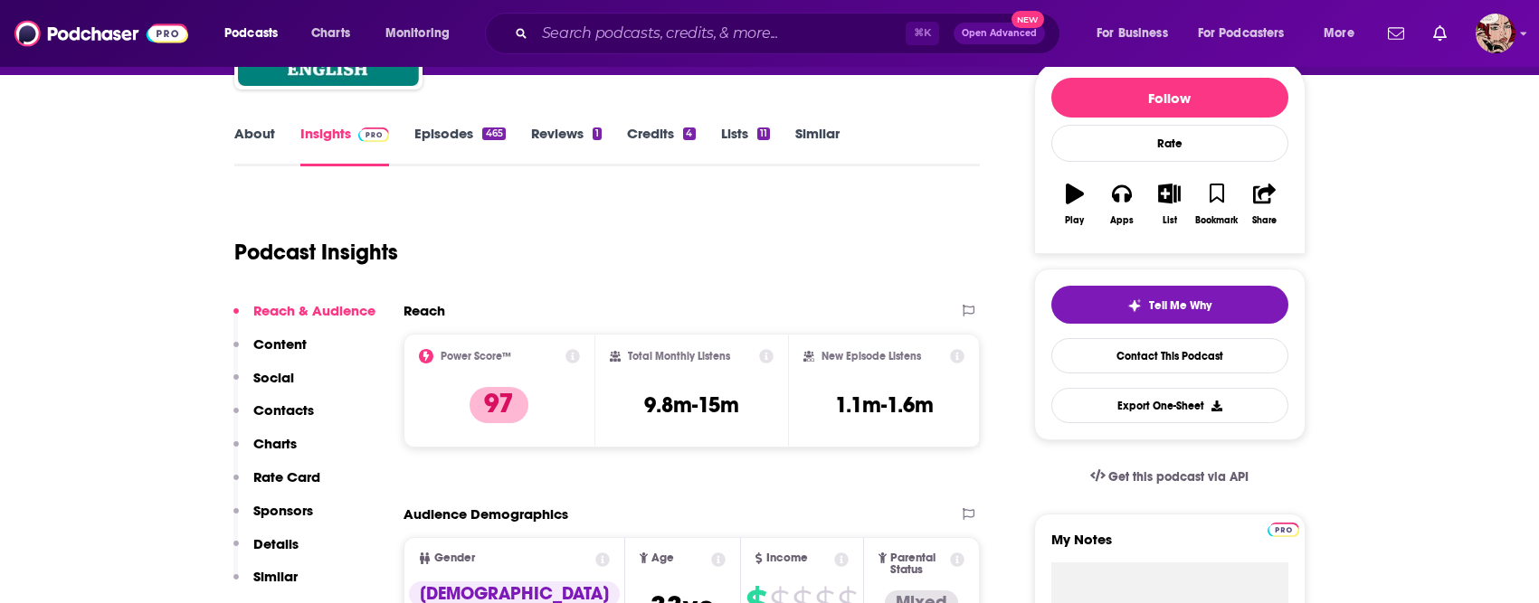
scroll to position [242, 0]
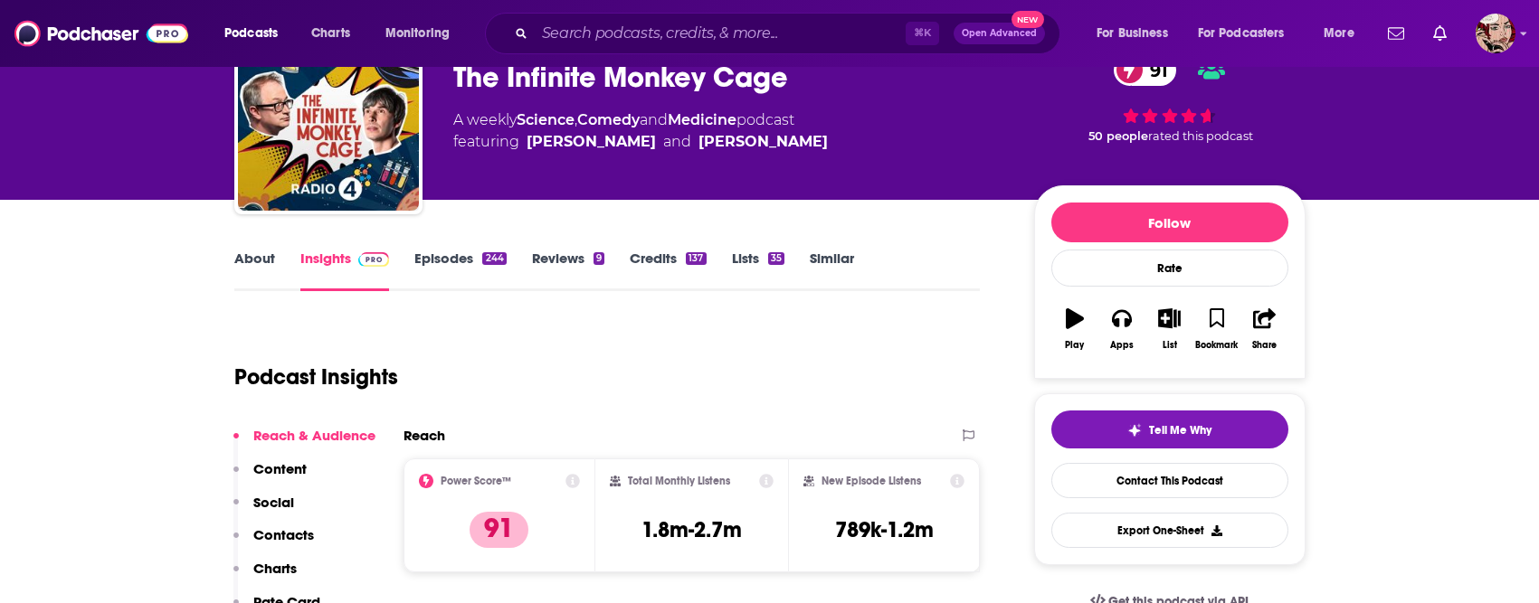
scroll to position [122, 0]
